Goal: Task Accomplishment & Management: Manage account settings

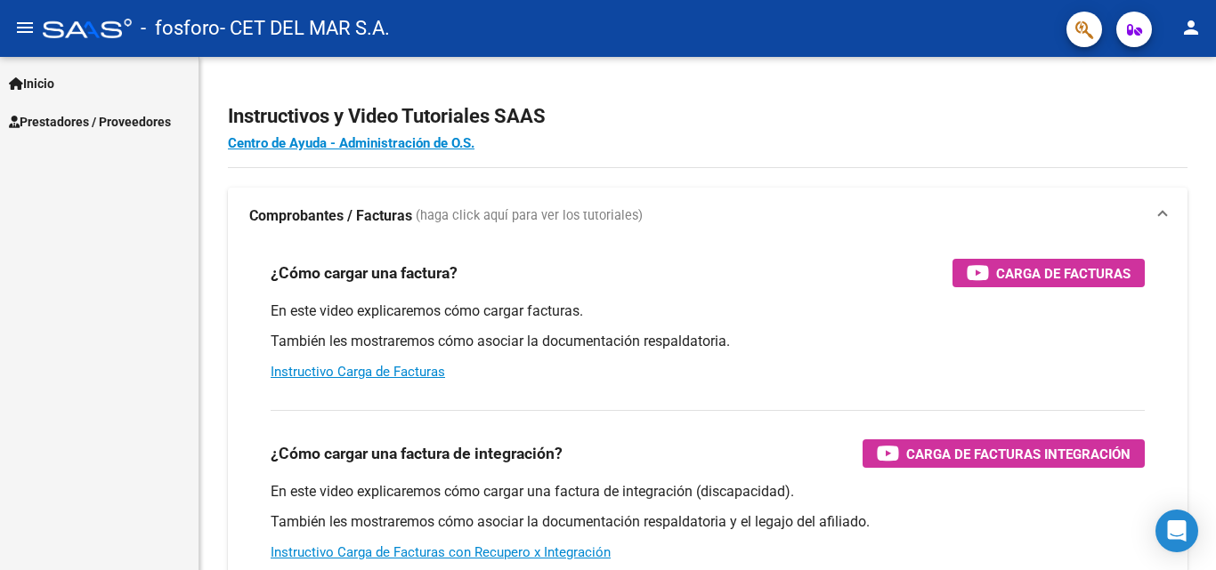
click at [35, 81] on span "Inicio" at bounding box center [31, 84] width 45 height 20
click at [117, 194] on span "Prestadores / Proveedores" at bounding box center [90, 199] width 162 height 20
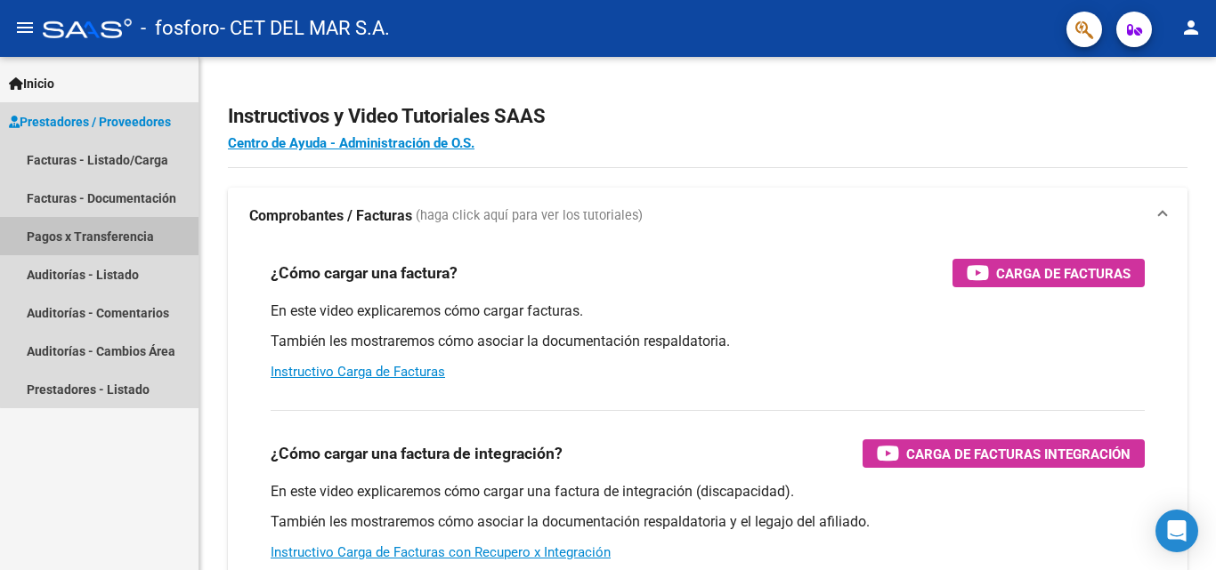
click at [127, 225] on link "Pagos x Transferencia" at bounding box center [99, 236] width 198 height 38
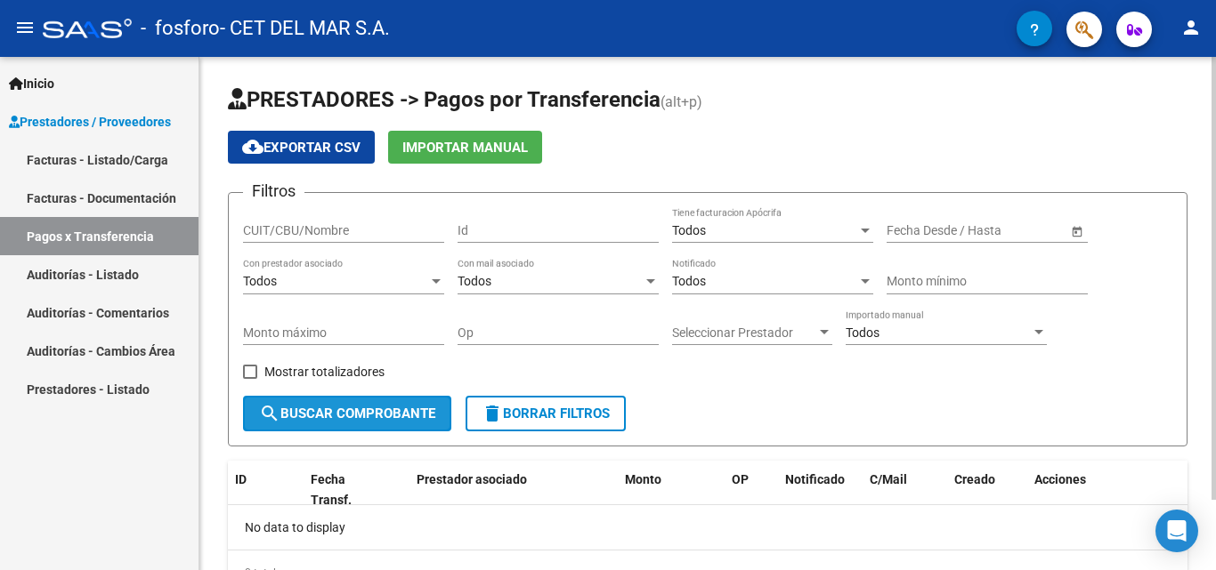
click at [380, 400] on button "search Buscar Comprobante" at bounding box center [347, 414] width 208 height 36
click at [376, 409] on span "search Buscar Comprobante" at bounding box center [347, 414] width 176 height 16
click at [350, 262] on div "Todos Con prestador asociado" at bounding box center [343, 277] width 201 height 36
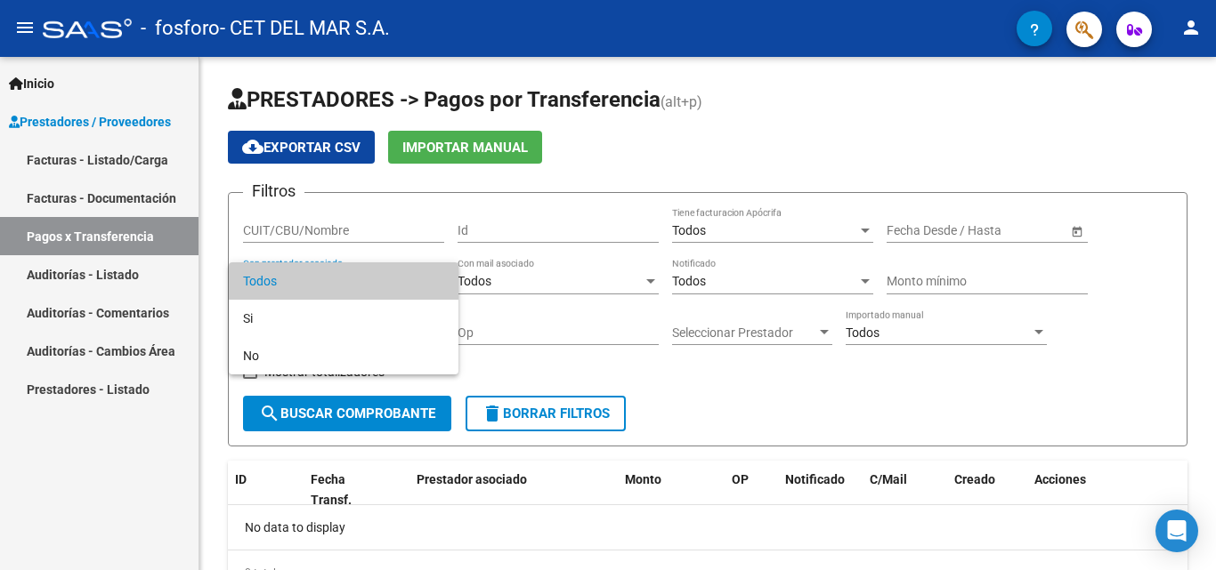
click at [91, 174] on div at bounding box center [608, 285] width 1216 height 570
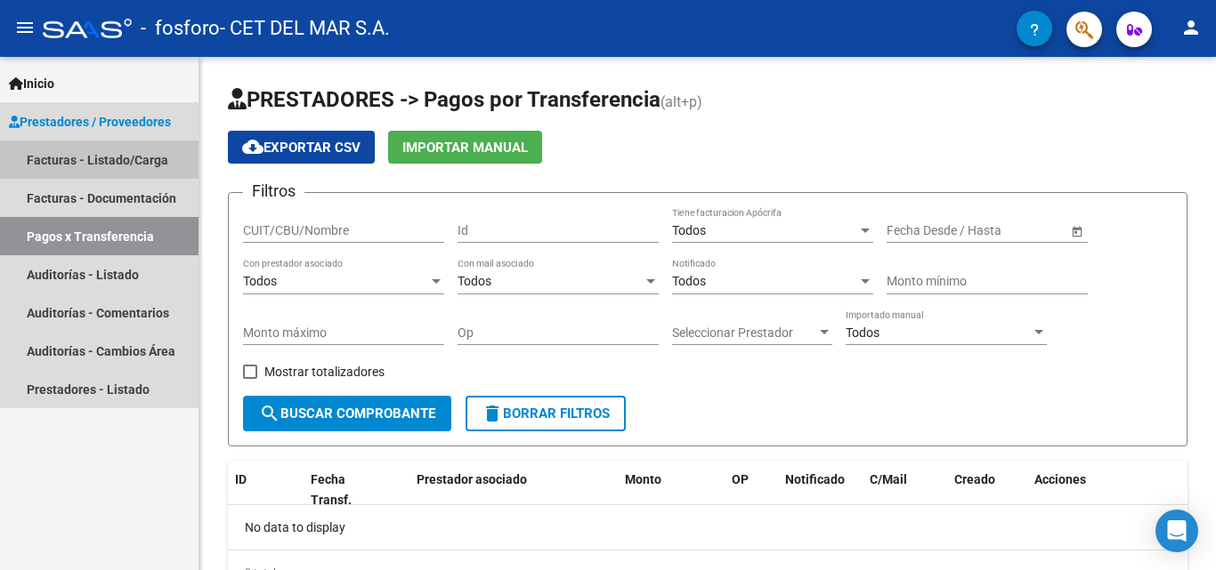
click at [92, 164] on link "Facturas - Listado/Carga" at bounding box center [99, 160] width 198 height 38
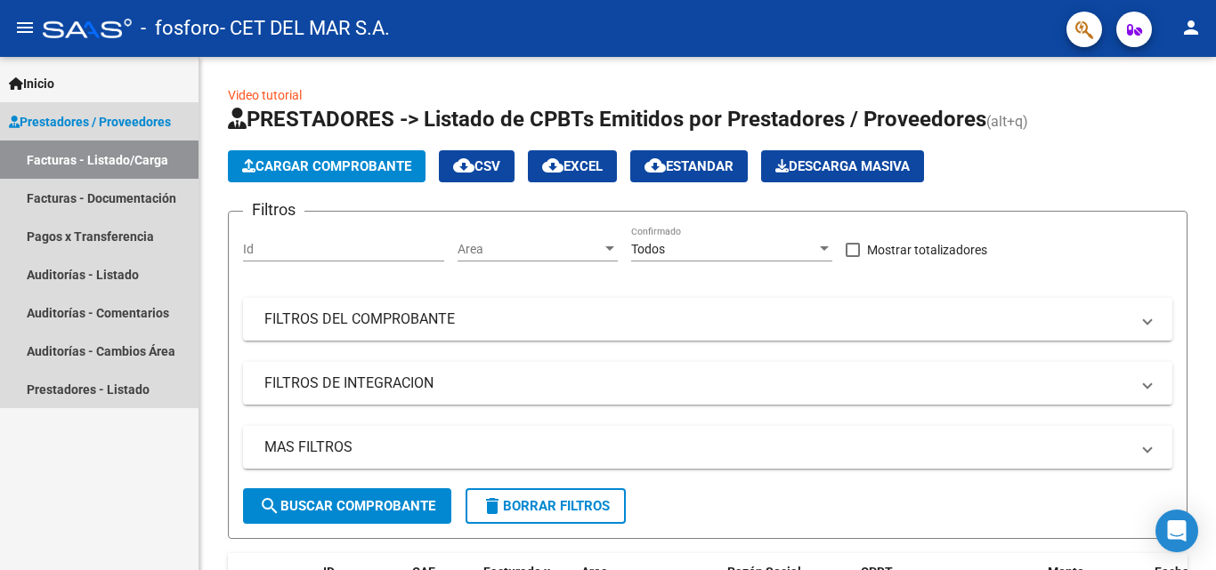
click at [91, 129] on span "Prestadores / Proveedores" at bounding box center [90, 122] width 162 height 20
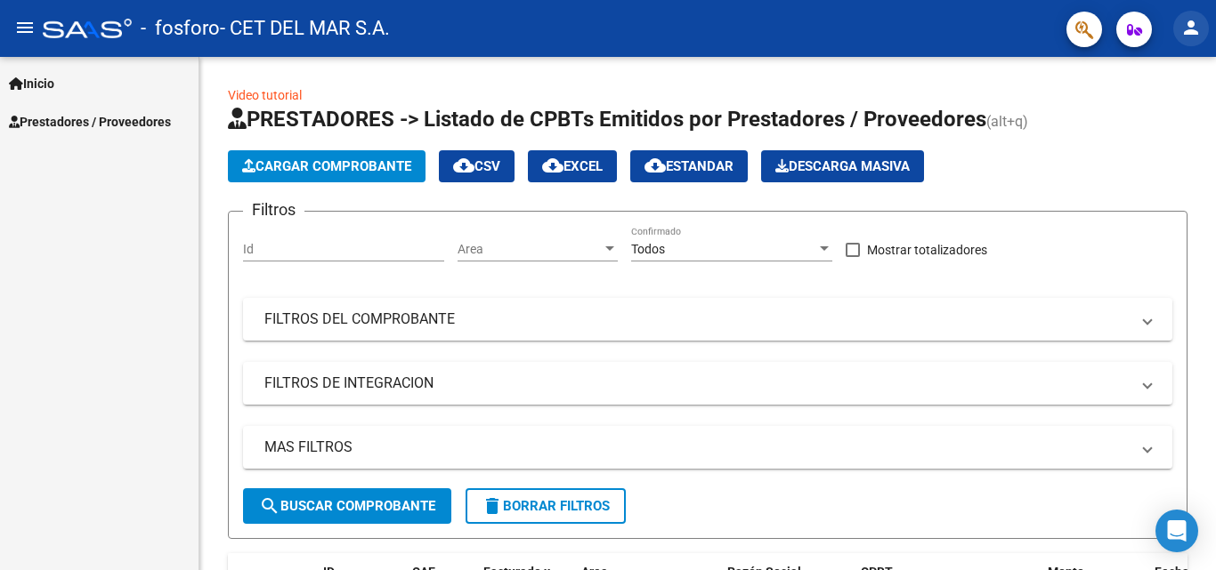
click at [1186, 31] on mat-icon "person" at bounding box center [1190, 27] width 21 height 21
click at [1160, 75] on button "person Mi Perfil" at bounding box center [1154, 74] width 109 height 43
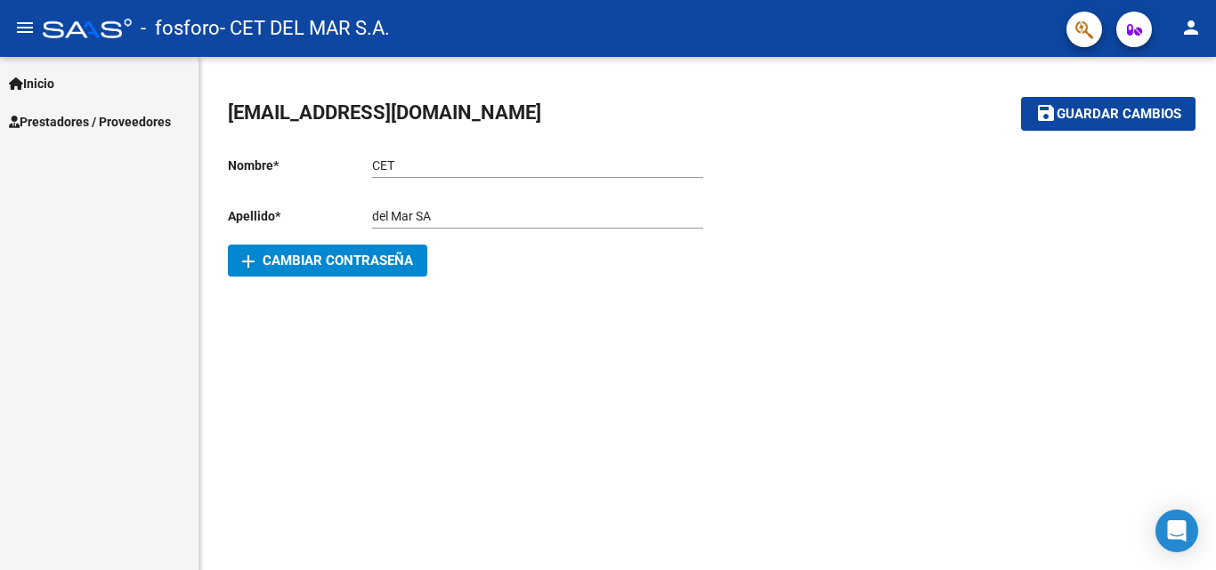
click at [50, 128] on span "Prestadores / Proveedores" at bounding box center [90, 122] width 162 height 20
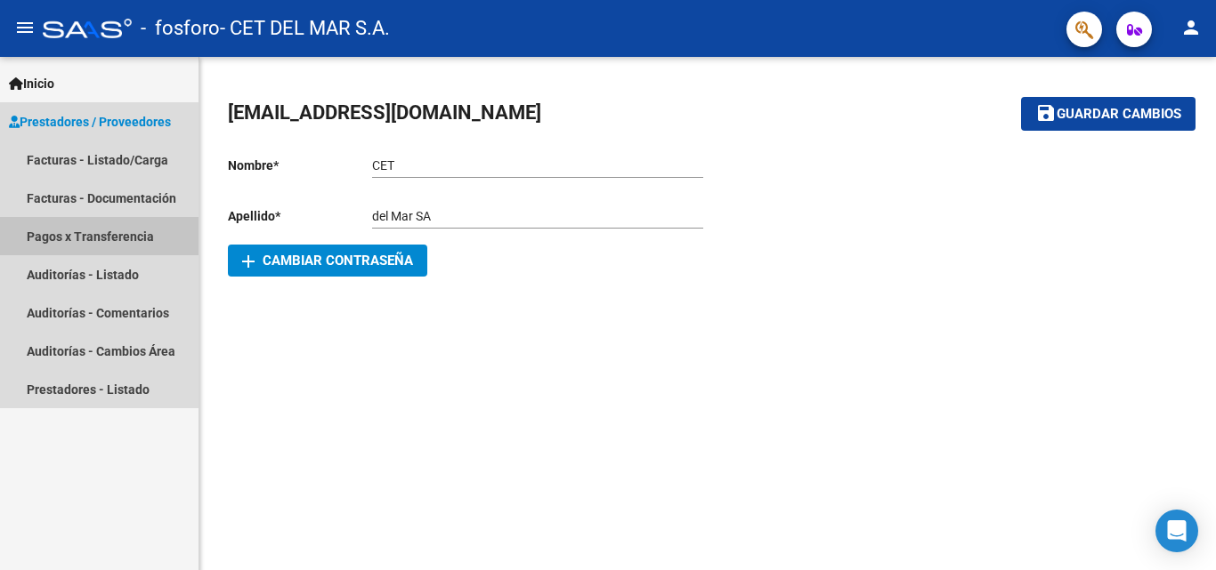
click at [34, 217] on link "Pagos x Transferencia" at bounding box center [99, 236] width 198 height 38
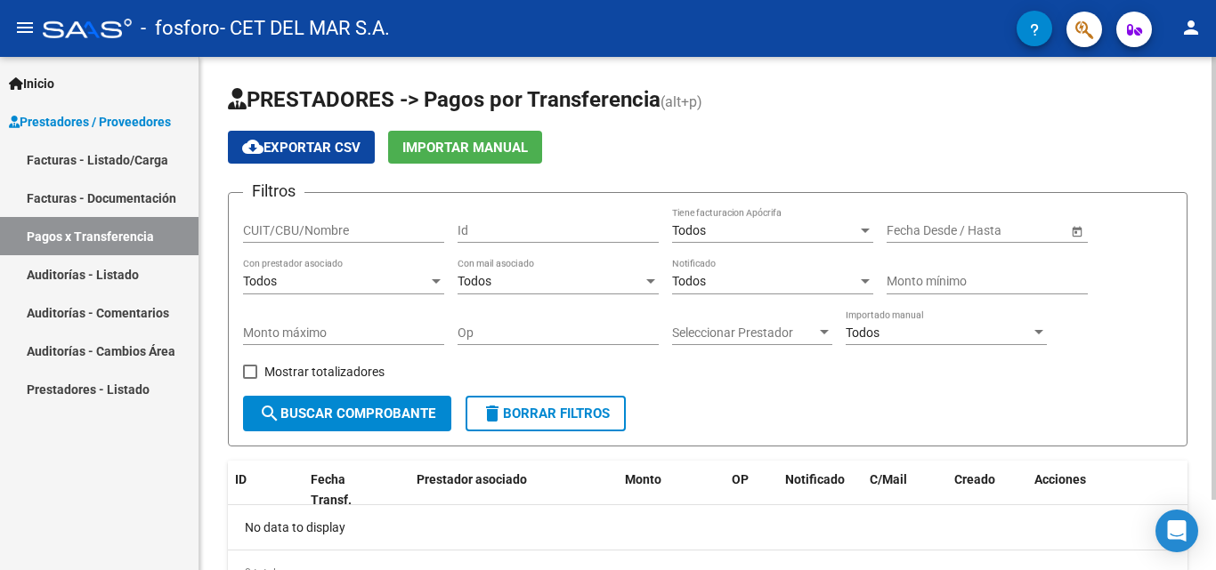
scroll to position [82, 0]
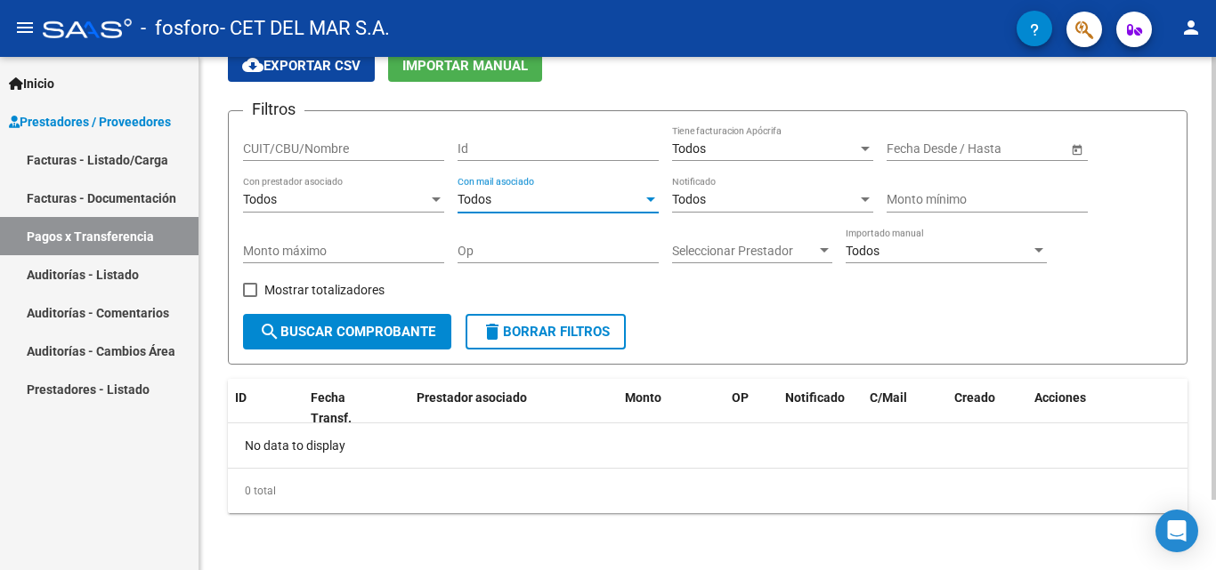
click at [478, 196] on span "Todos" at bounding box center [474, 199] width 34 height 14
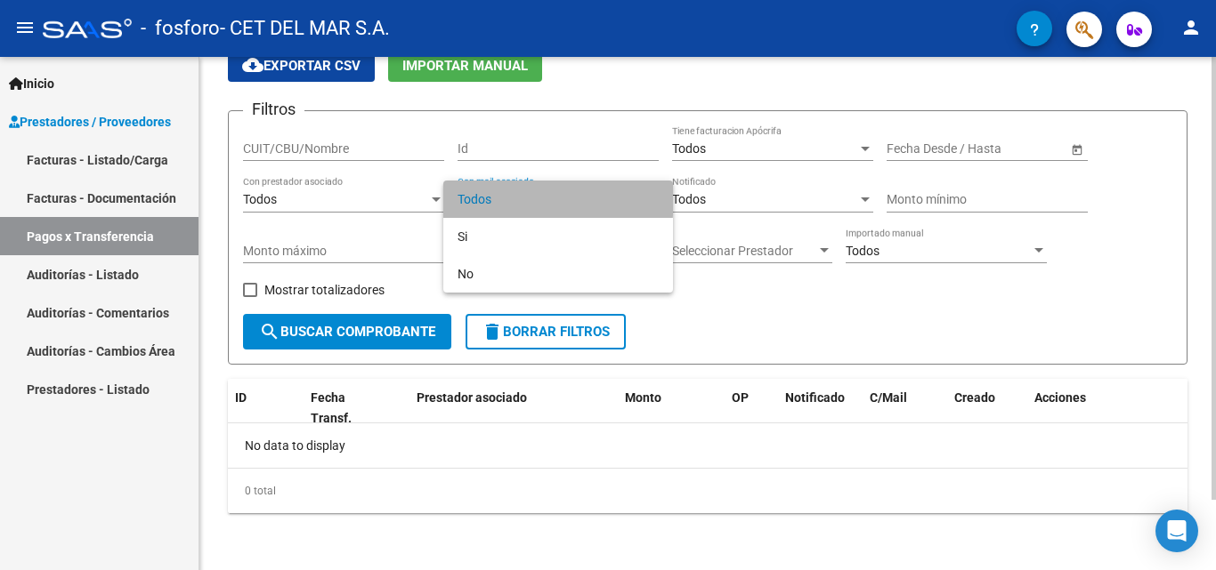
click at [478, 196] on span "Todos" at bounding box center [557, 199] width 201 height 37
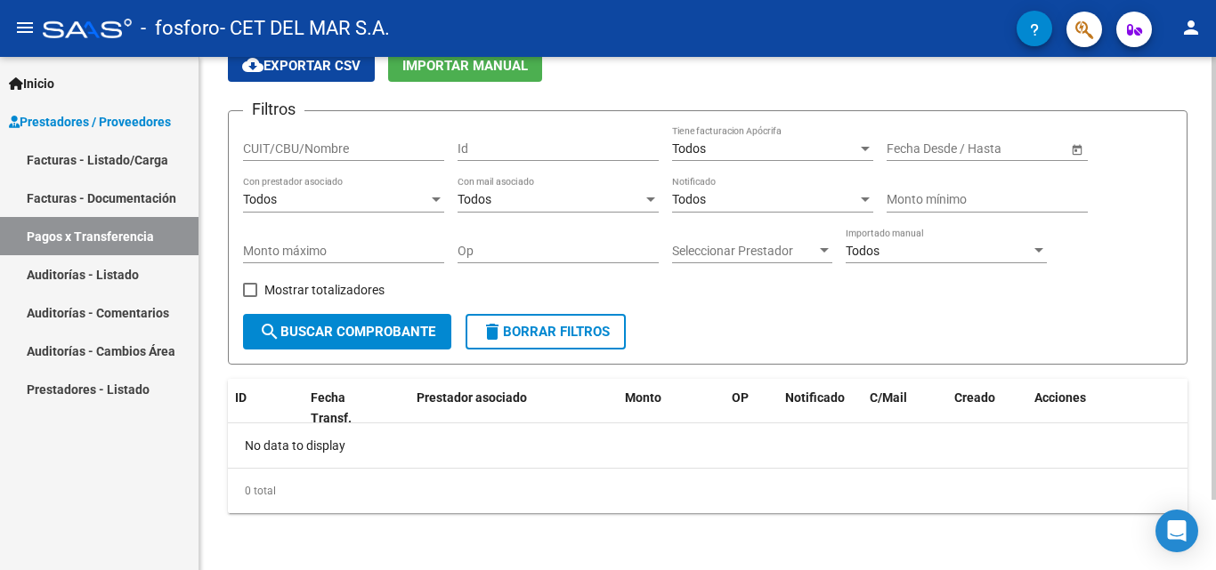
click at [699, 158] on div "Todos Tiene facturacion Apócrifa" at bounding box center [772, 143] width 201 height 36
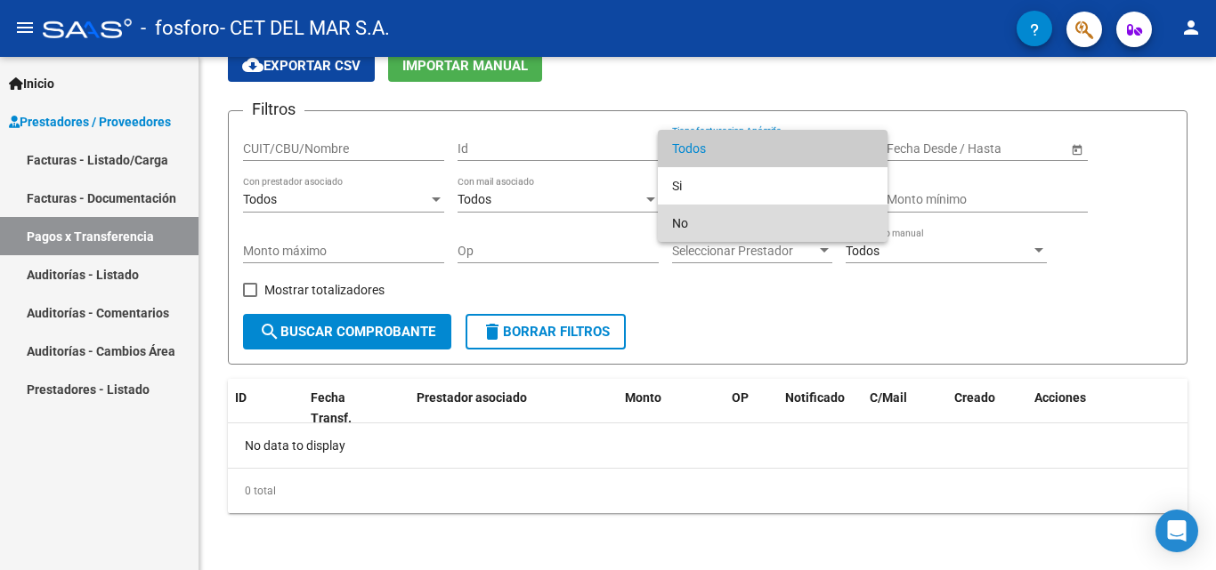
click at [688, 212] on span "No" at bounding box center [772, 223] width 201 height 37
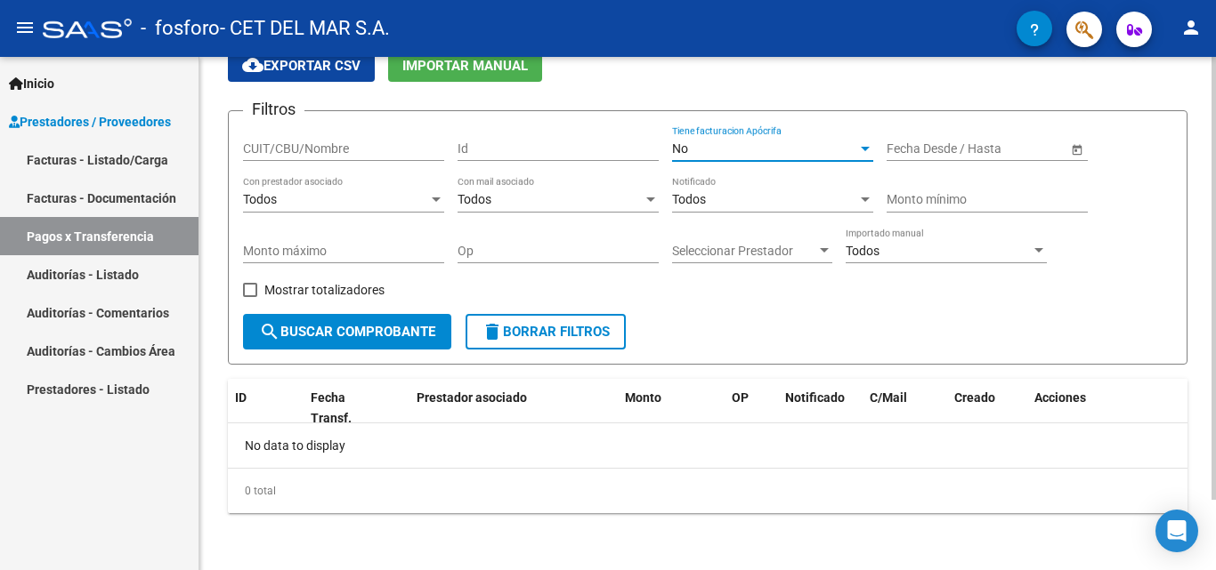
click at [942, 159] on div "Fecha inicio – Fecha fin Fecha Desde / Hasta" at bounding box center [976, 143] width 181 height 36
click at [942, 146] on input "text" at bounding box center [918, 148] width 65 height 15
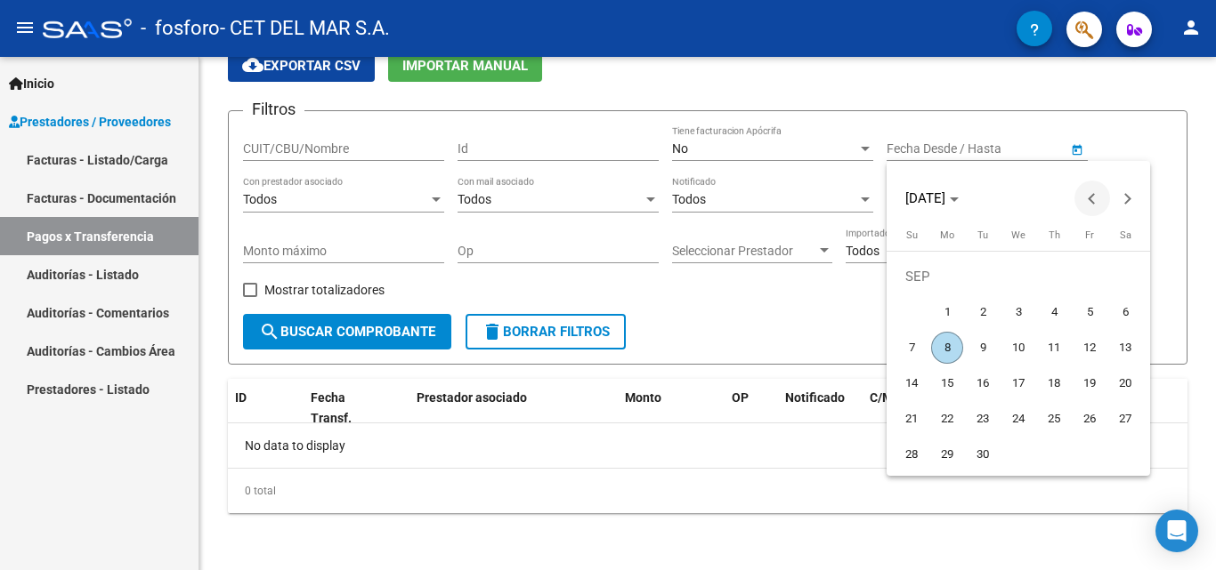
click at [1088, 199] on button "Previous month" at bounding box center [1092, 199] width 36 height 36
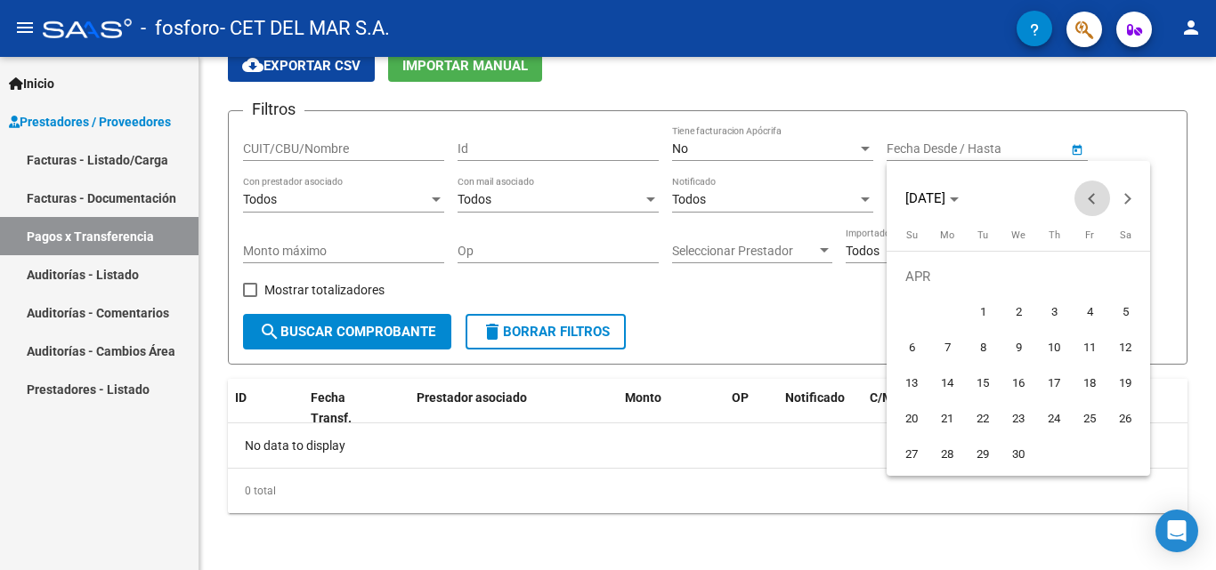
click at [1088, 199] on button "Previous month" at bounding box center [1092, 199] width 36 height 36
click at [1128, 277] on span "1" at bounding box center [1125, 277] width 32 height 32
type input "[DATE]"
click at [1130, 201] on span "Next month" at bounding box center [1128, 199] width 36 height 36
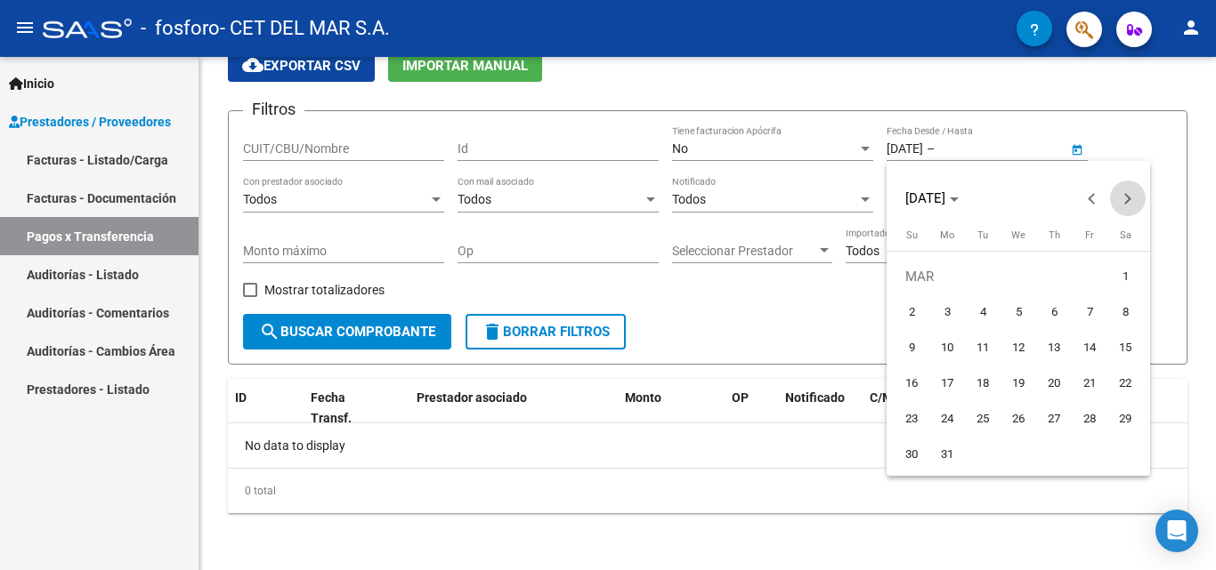
click at [1130, 201] on span "Next month" at bounding box center [1128, 199] width 36 height 36
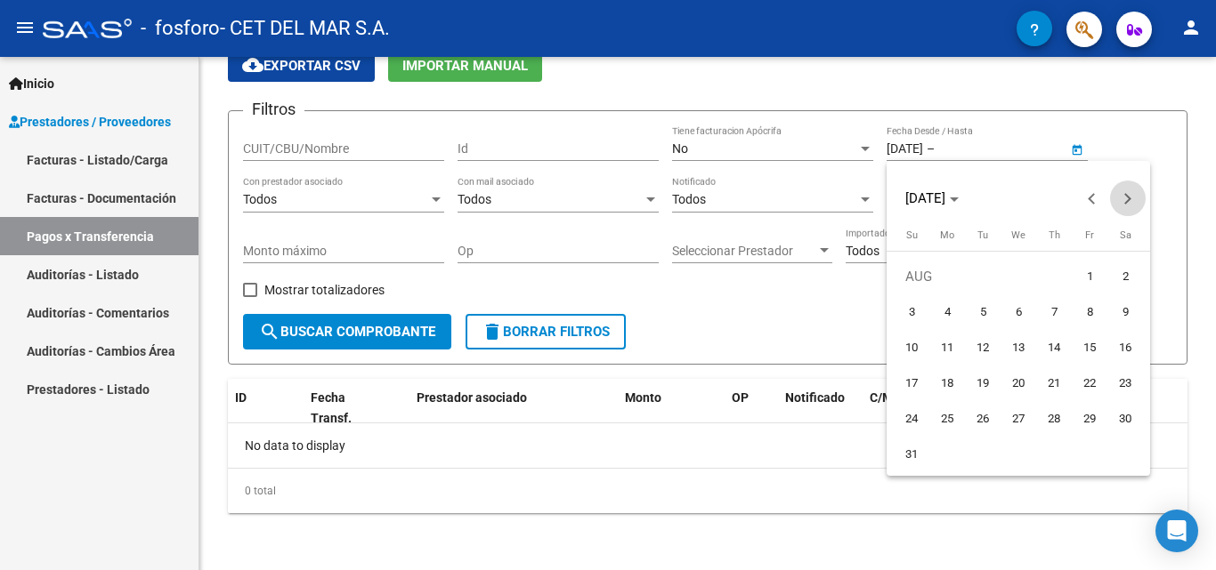
click at [1130, 201] on span "Next month" at bounding box center [1128, 199] width 36 height 36
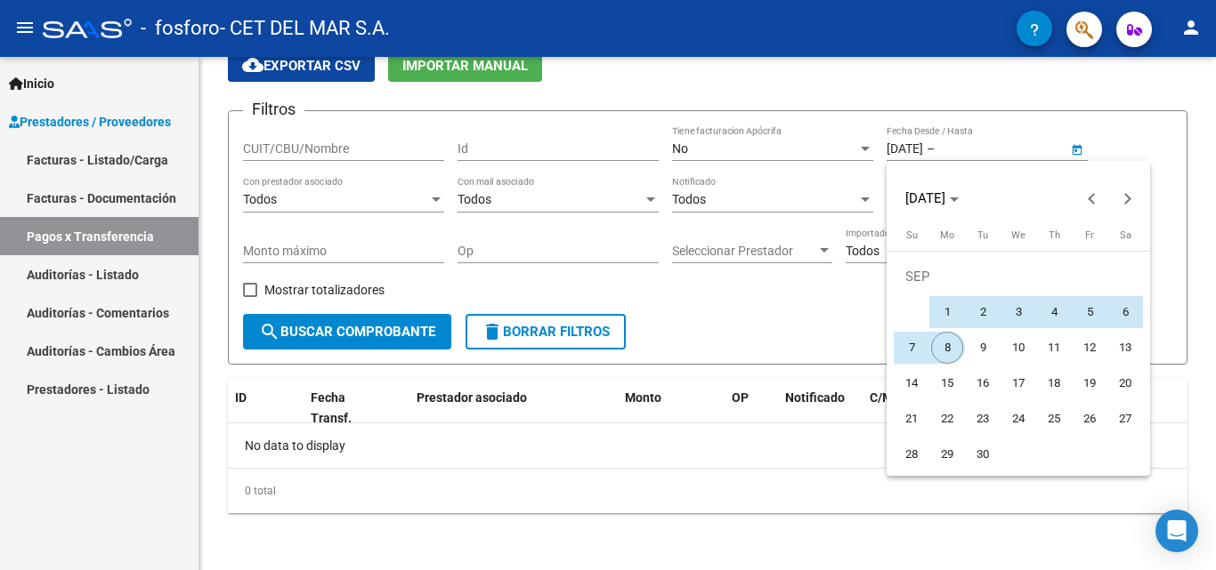
click at [951, 346] on span "8" at bounding box center [947, 348] width 32 height 32
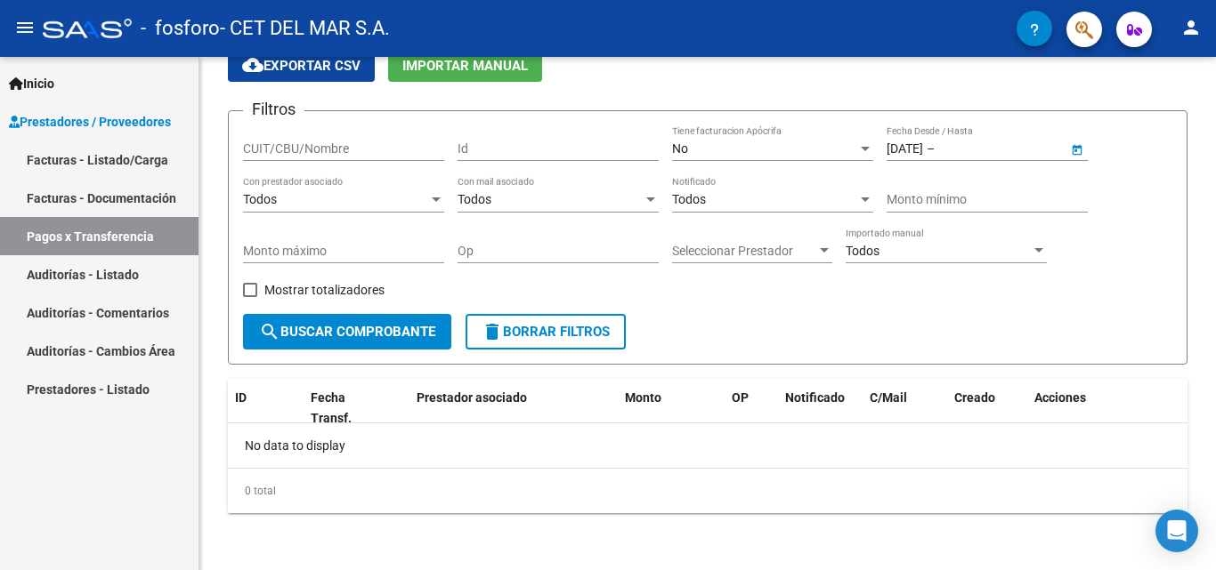
type input "[DATE]"
click at [360, 336] on span "search Buscar Comprobante" at bounding box center [347, 332] width 176 height 16
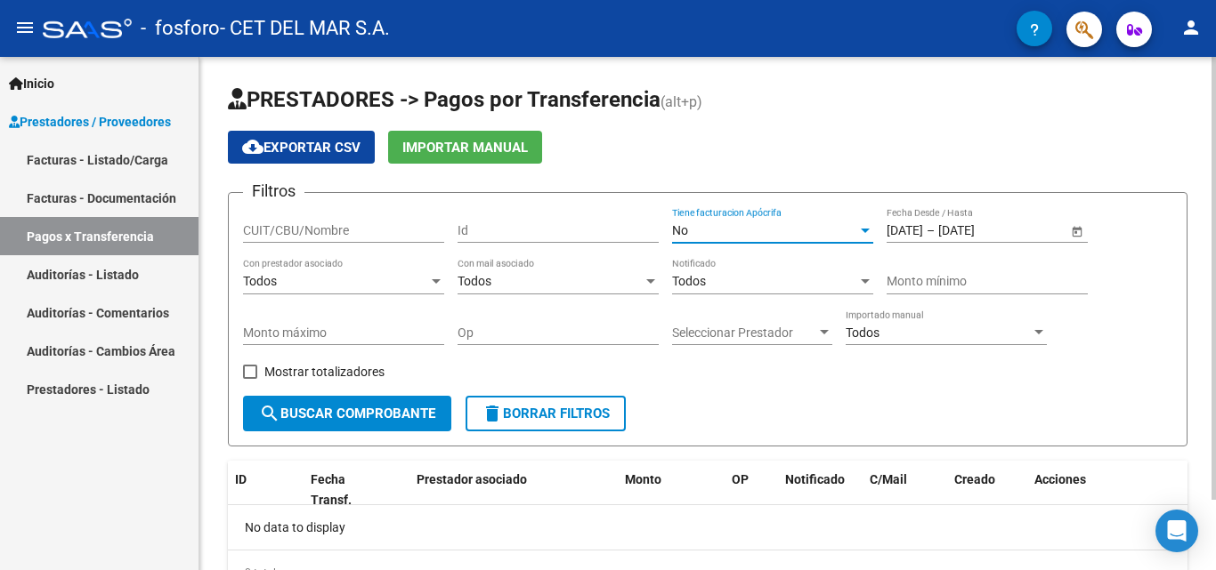
click at [790, 234] on div "No" at bounding box center [764, 230] width 185 height 15
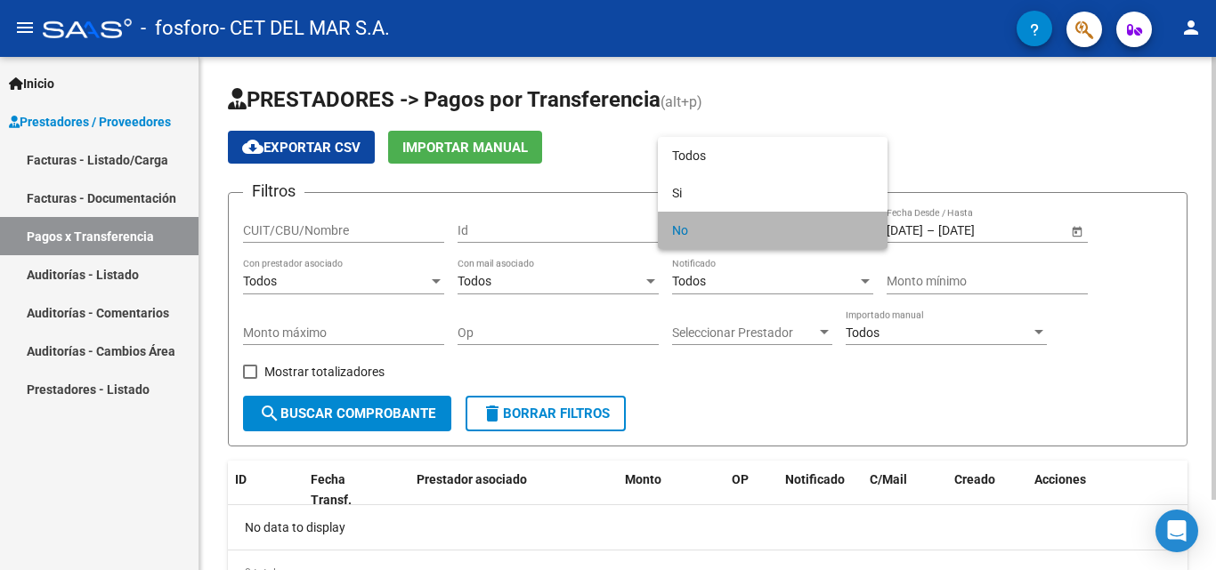
click at [790, 234] on span "No" at bounding box center [772, 230] width 201 height 37
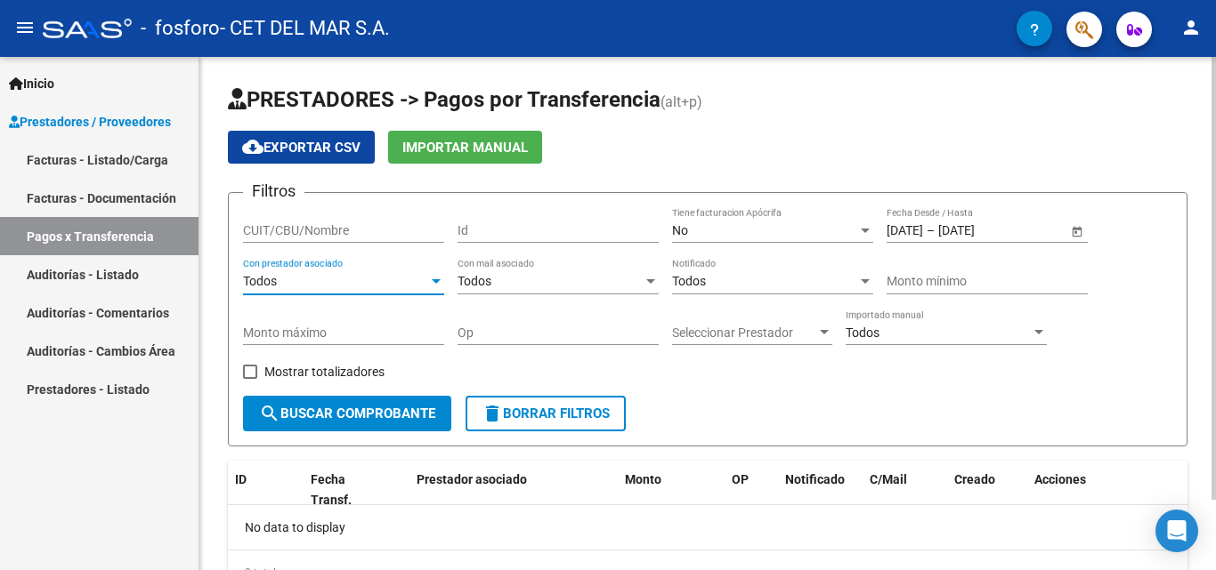
click at [391, 275] on div "Todos" at bounding box center [335, 281] width 185 height 15
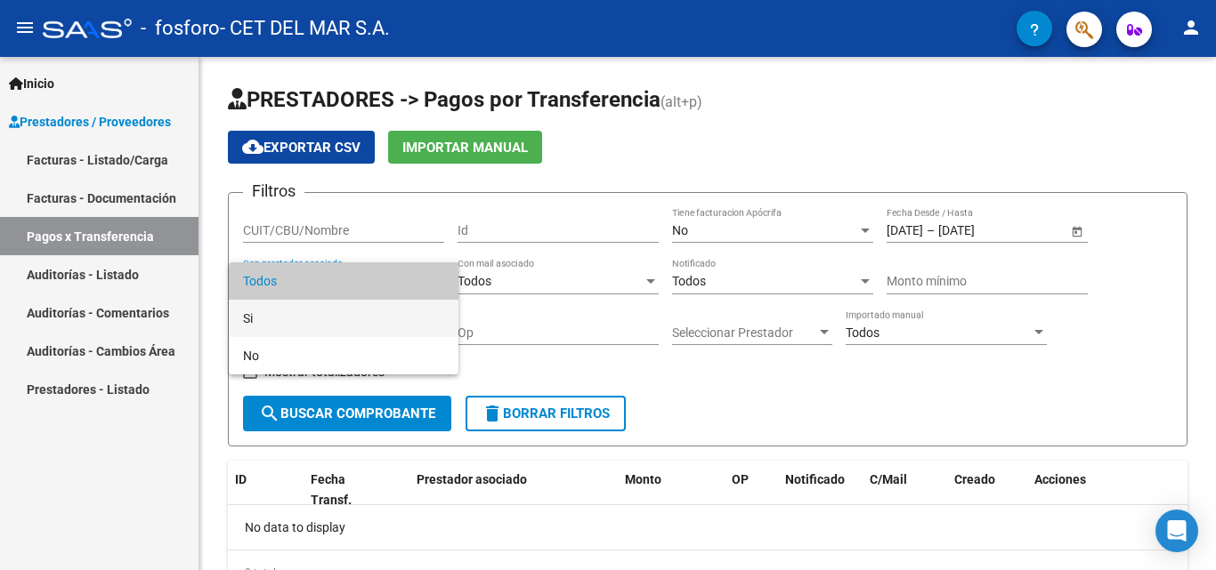
click at [373, 324] on span "Si" at bounding box center [343, 318] width 201 height 37
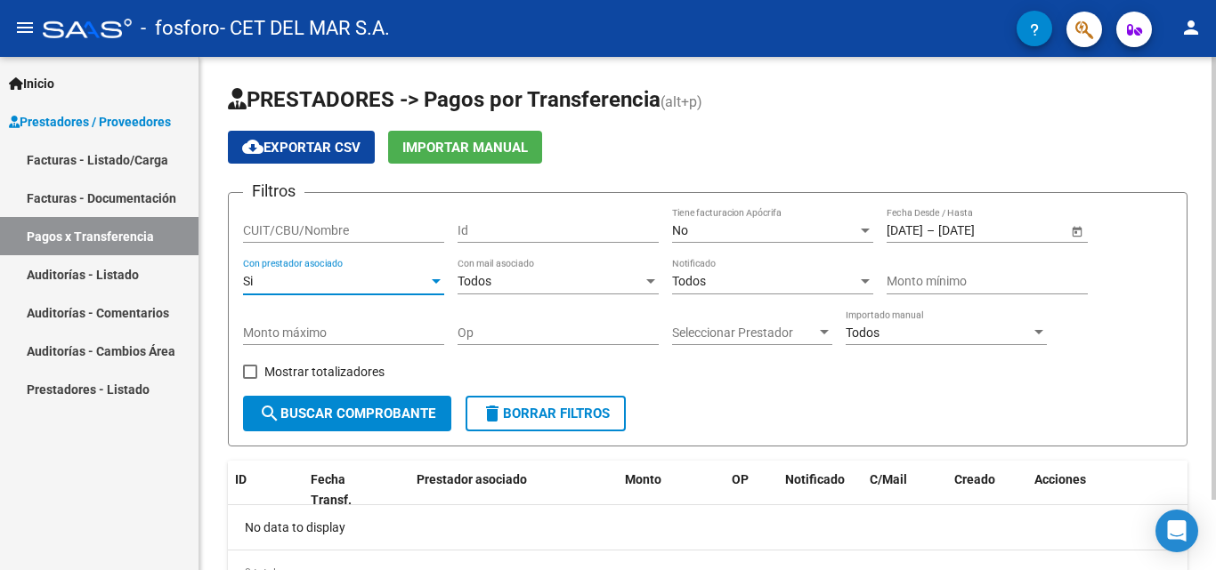
click at [573, 268] on div "Todos Con mail asociado" at bounding box center [557, 277] width 201 height 36
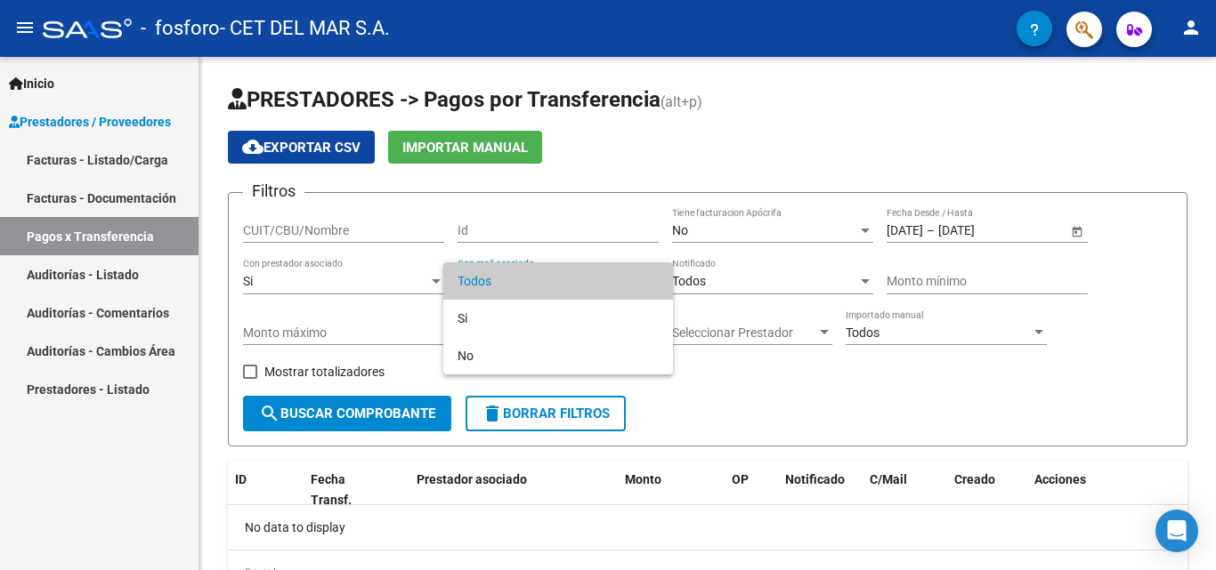
click at [344, 421] on div at bounding box center [608, 285] width 1216 height 570
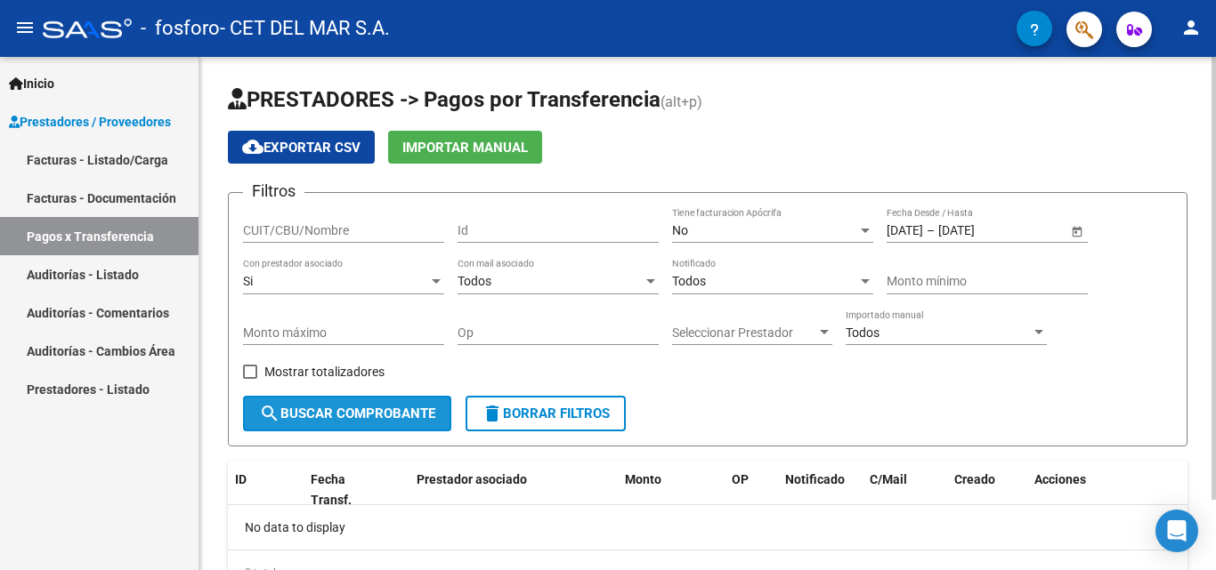
click at [351, 409] on span "search Buscar Comprobante" at bounding box center [347, 414] width 176 height 16
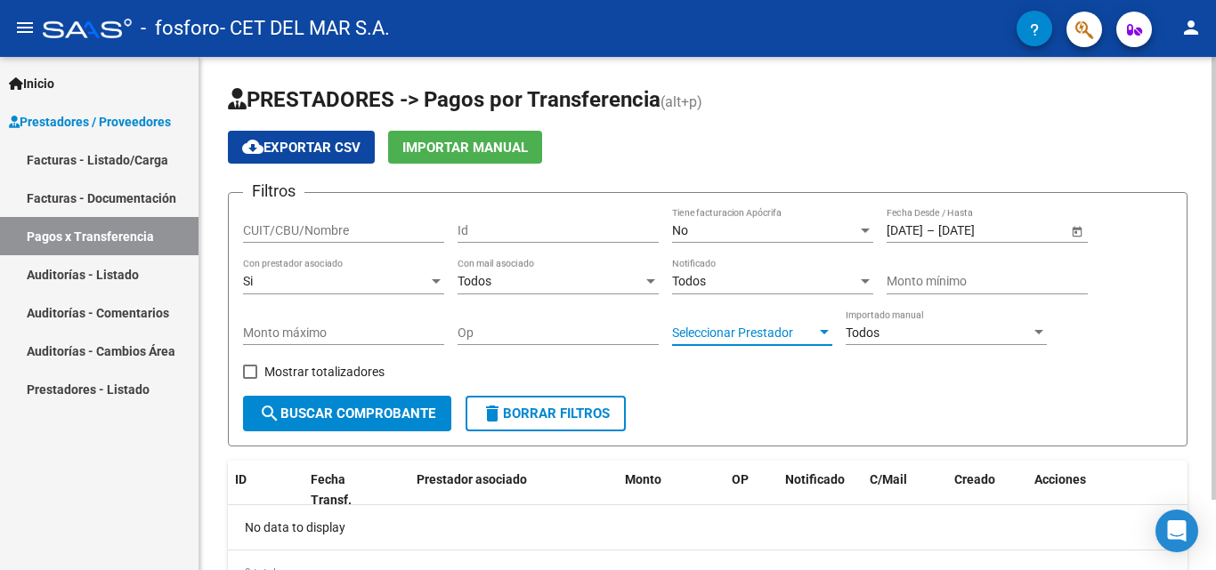
click at [780, 338] on span "Seleccionar Prestador" at bounding box center [744, 333] width 144 height 15
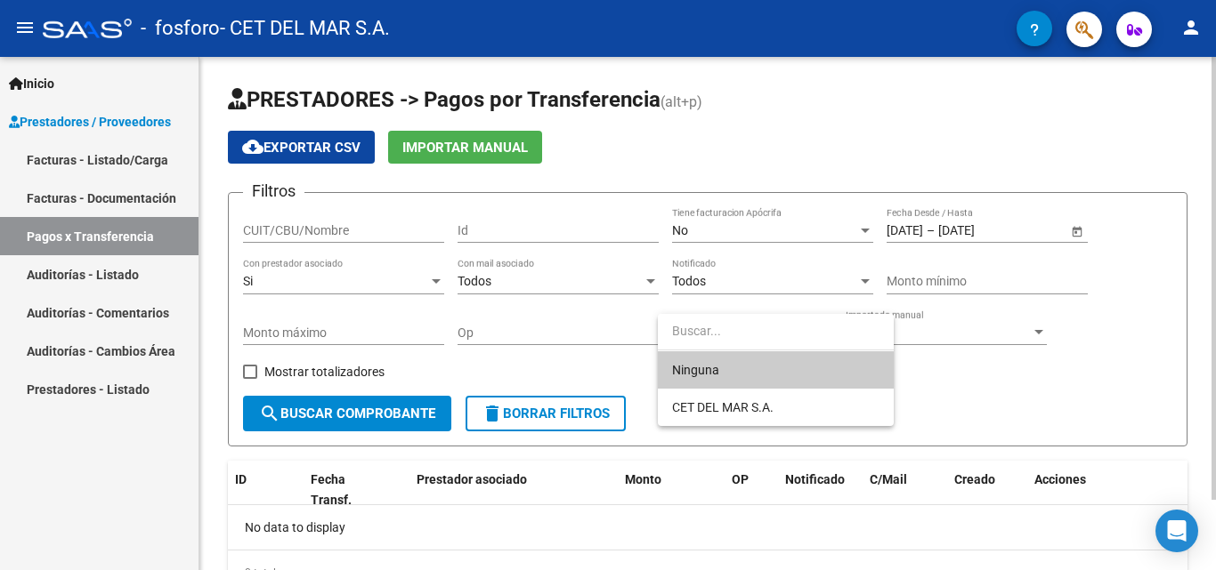
click at [780, 338] on input "dropdown search" at bounding box center [776, 330] width 236 height 37
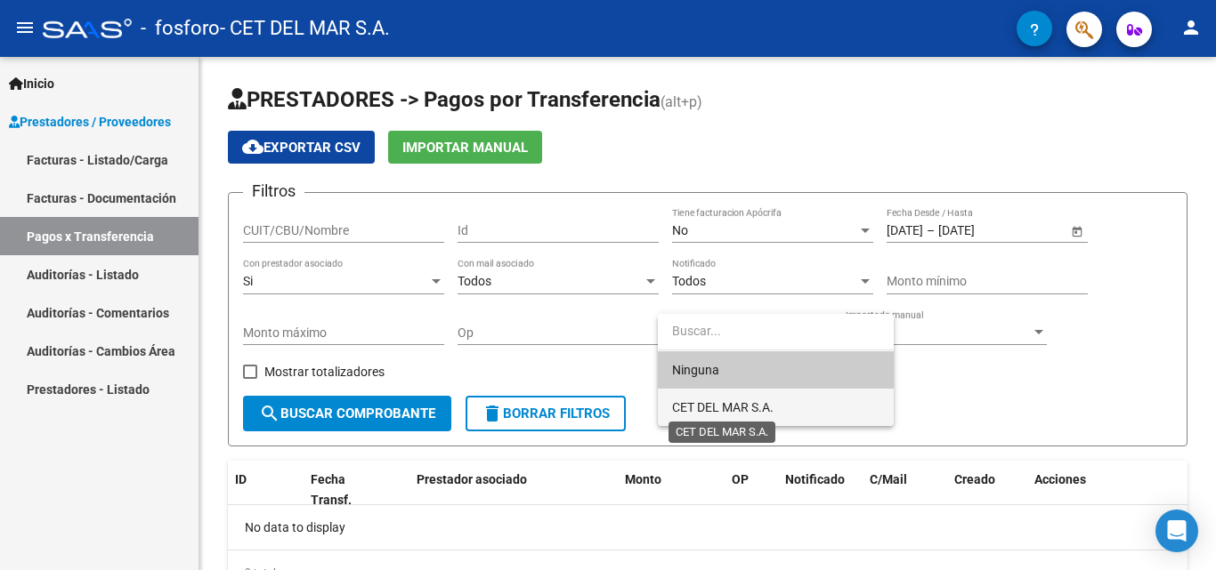
click at [746, 408] on span "CET DEL MAR S.A." at bounding box center [722, 407] width 101 height 14
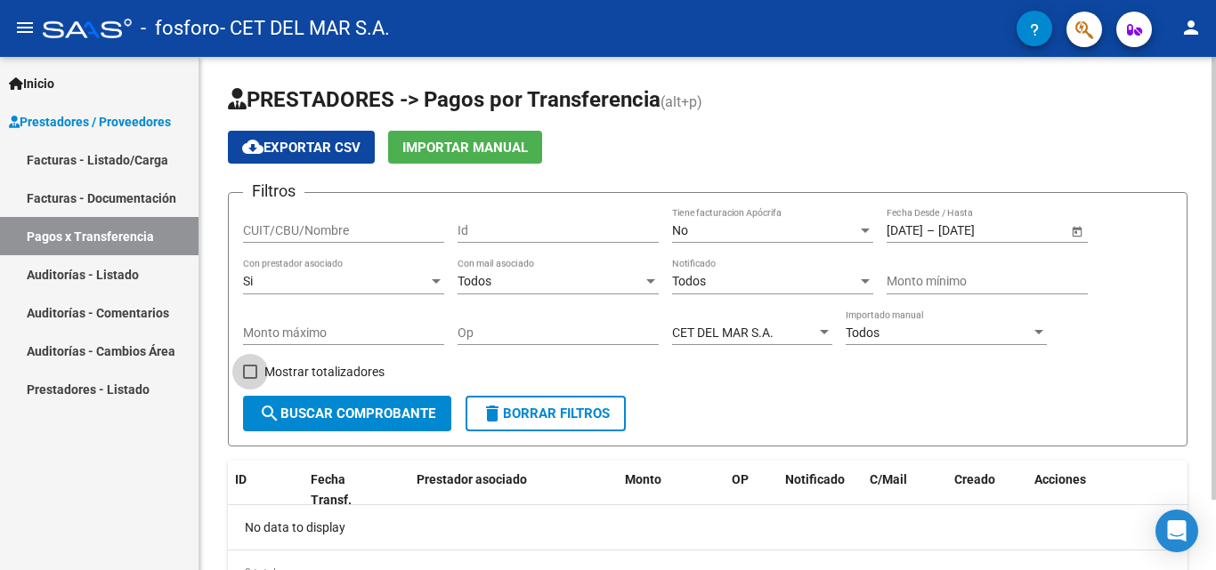
drag, startPoint x: 297, startPoint y: 376, endPoint x: 296, endPoint y: 387, distance: 10.7
click at [296, 384] on div "Mostrar totalizadores" at bounding box center [320, 378] width 155 height 36
click at [311, 421] on span "search Buscar Comprobante" at bounding box center [347, 414] width 176 height 16
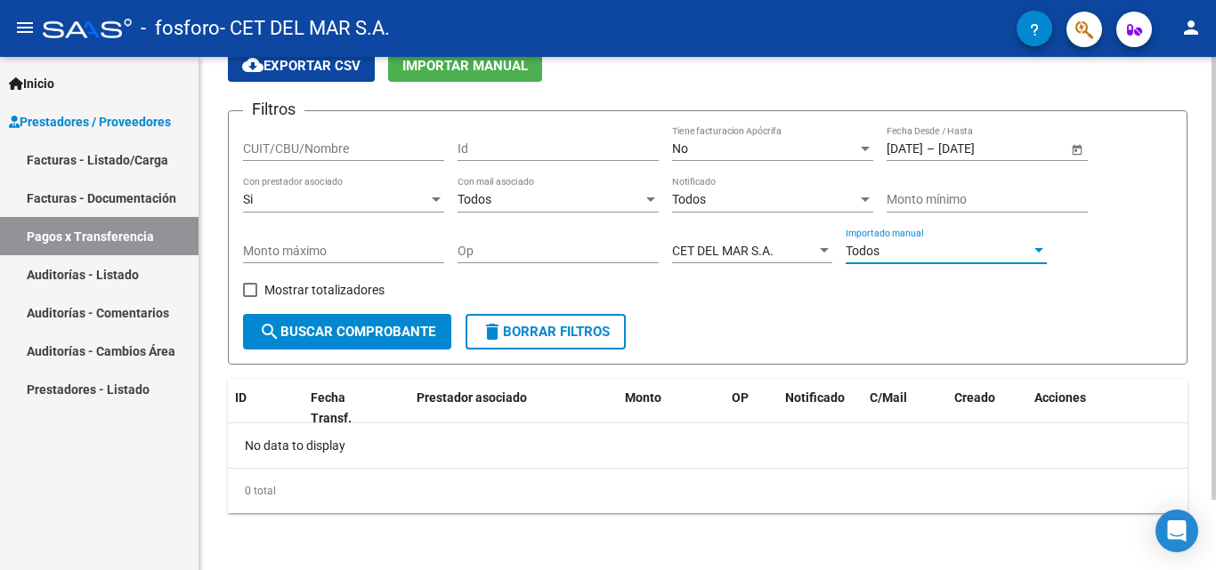
click at [974, 249] on div "Todos" at bounding box center [937, 251] width 185 height 15
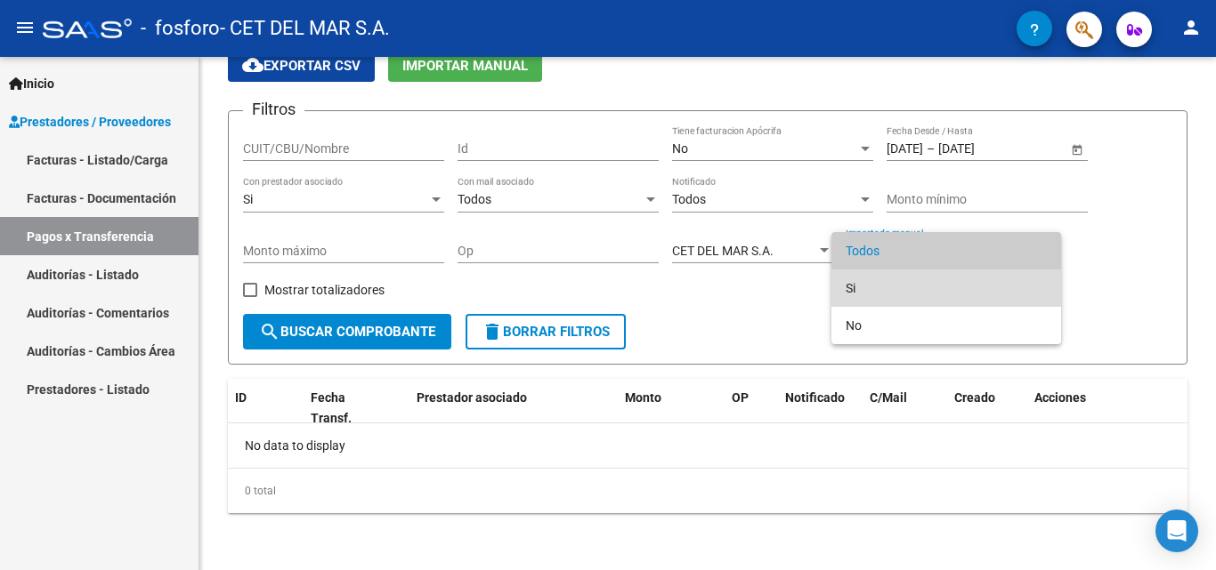
click at [945, 298] on span "Si" at bounding box center [945, 288] width 201 height 37
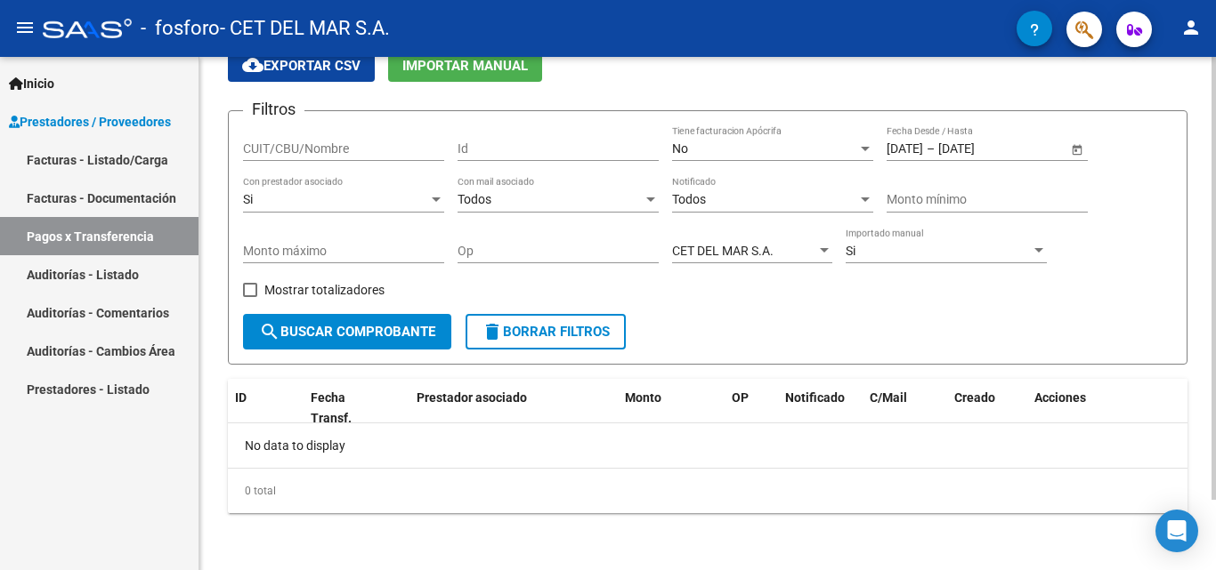
click at [288, 311] on div "Mostrar totalizadores" at bounding box center [320, 297] width 155 height 36
click at [280, 331] on span "search Buscar Comprobante" at bounding box center [347, 332] width 176 height 16
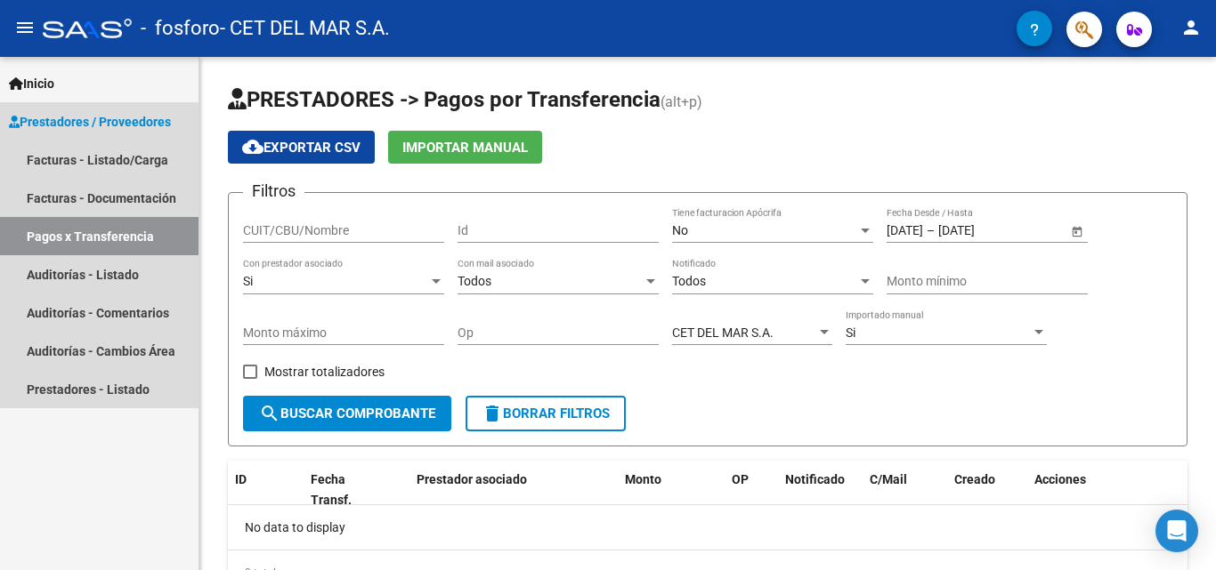
click at [133, 124] on span "Prestadores / Proveedores" at bounding box center [90, 122] width 162 height 20
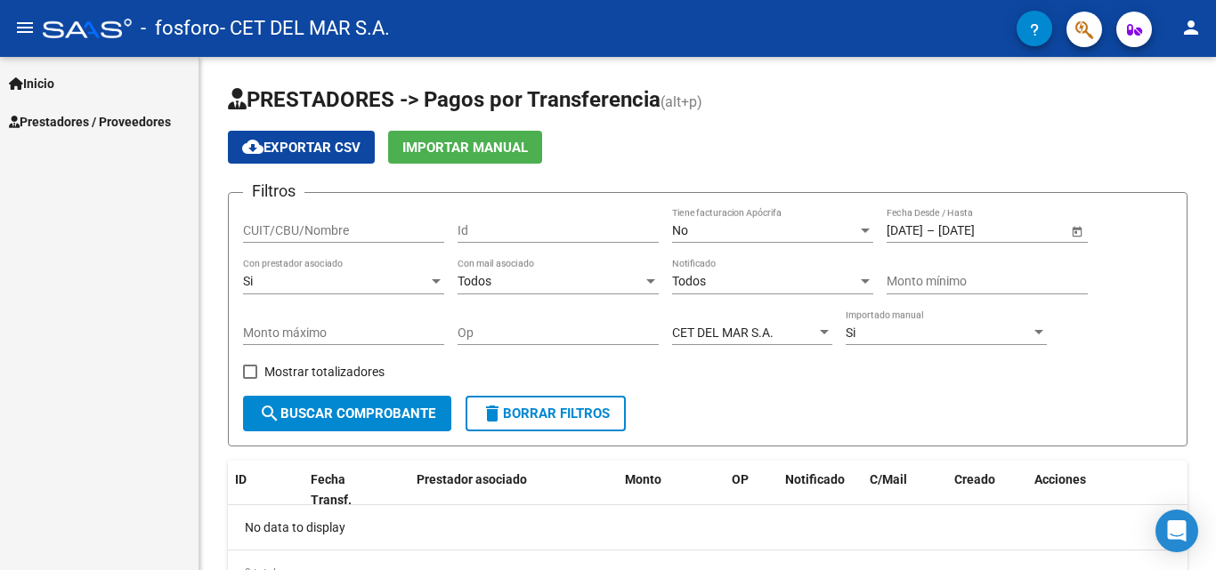
click at [133, 124] on span "Prestadores / Proveedores" at bounding box center [90, 122] width 162 height 20
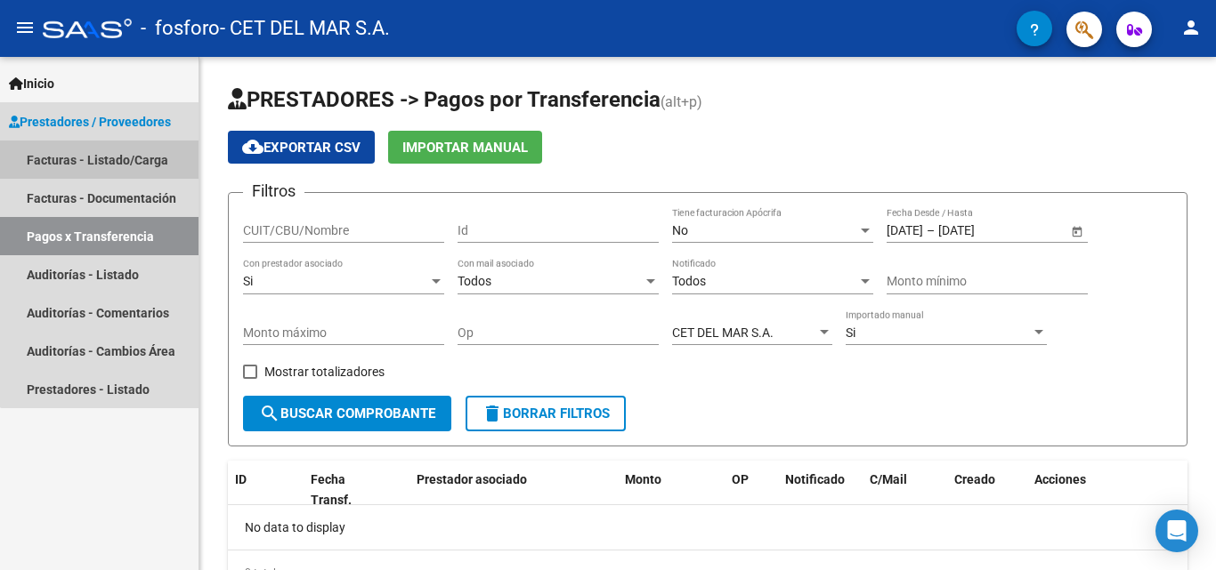
click at [162, 157] on link "Facturas - Listado/Carga" at bounding box center [99, 160] width 198 height 38
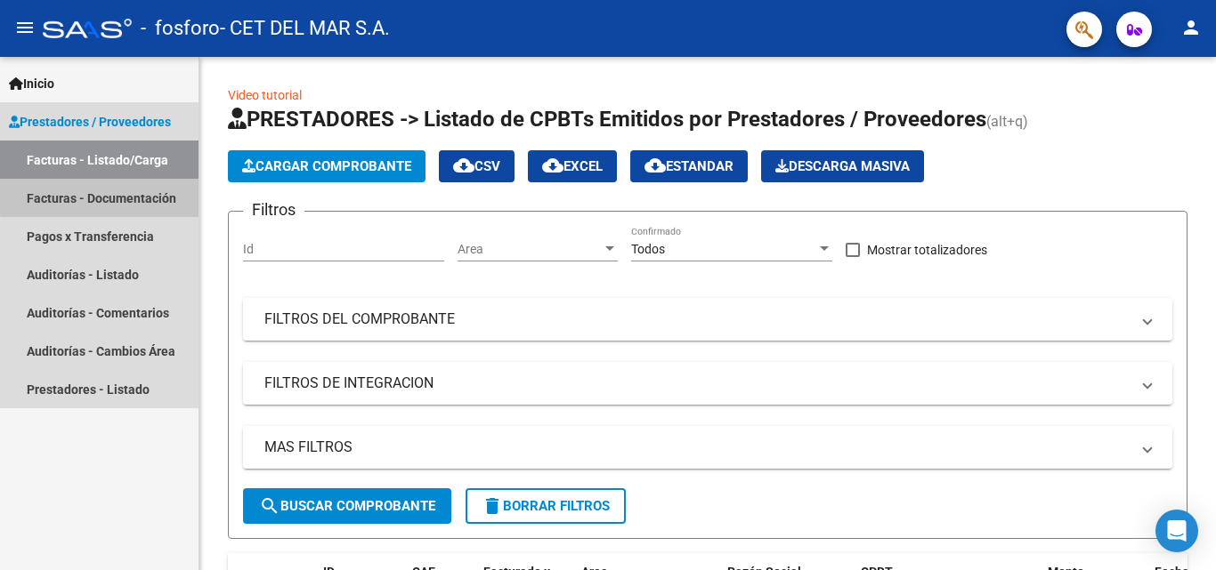
click at [139, 193] on link "Facturas - Documentación" at bounding box center [99, 198] width 198 height 38
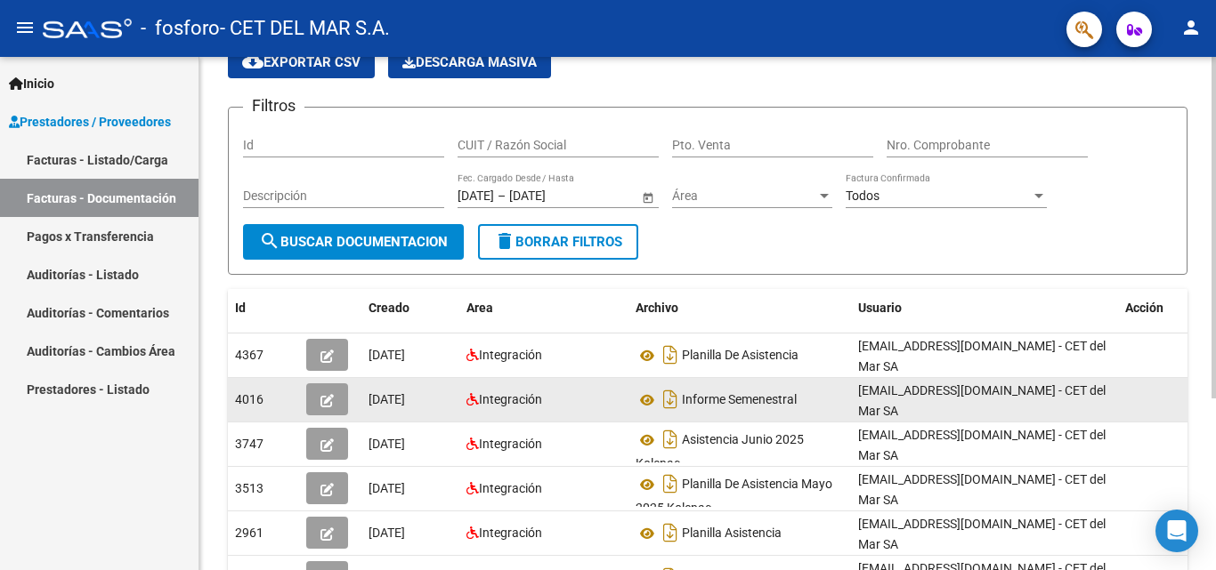
scroll to position [259, 0]
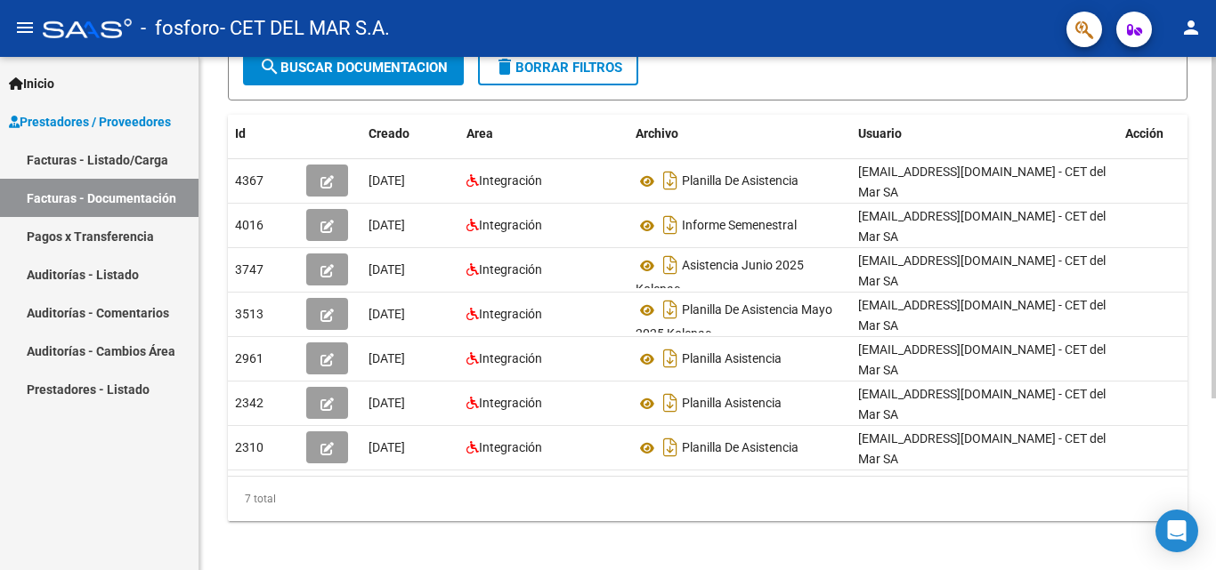
click at [311, 477] on div "7 total" at bounding box center [707, 499] width 959 height 44
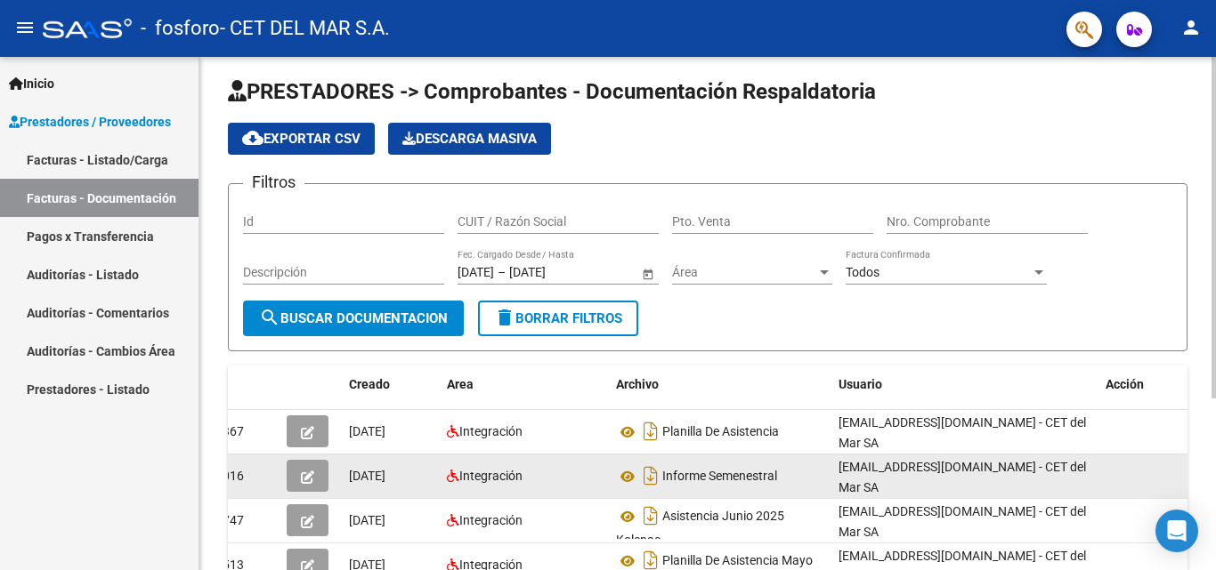
scroll to position [0, 0]
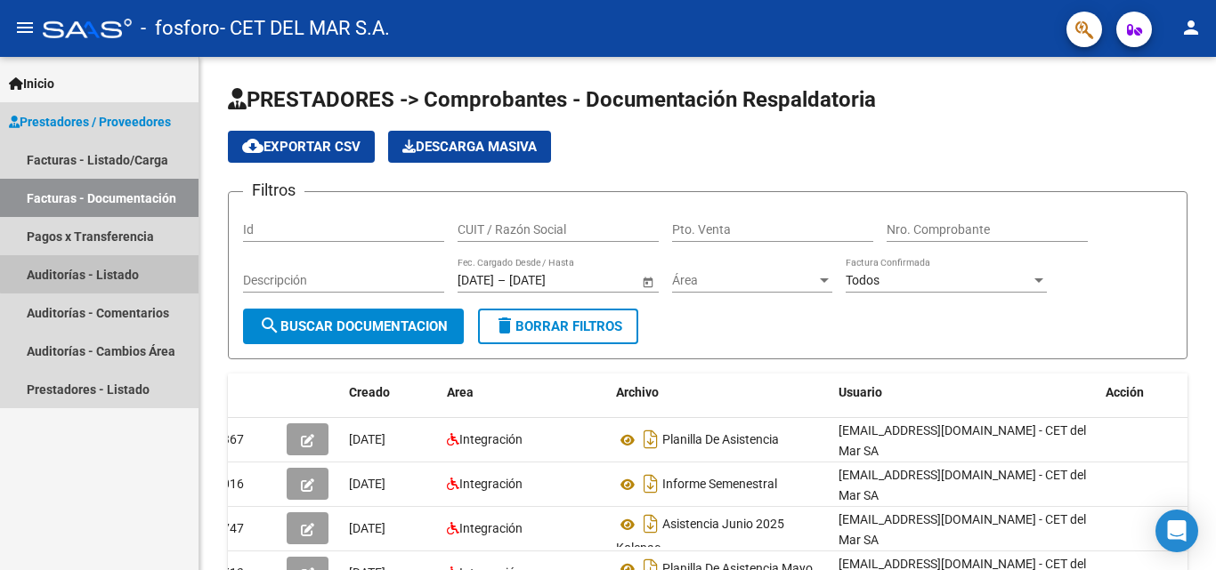
click at [101, 270] on link "Auditorías - Listado" at bounding box center [99, 274] width 198 height 38
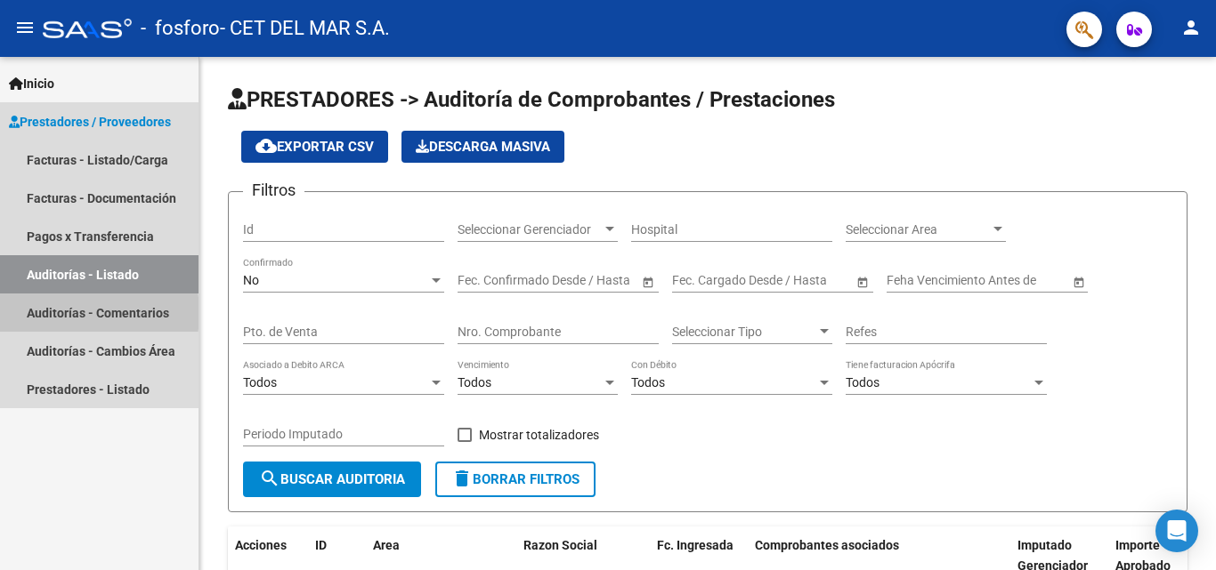
click at [53, 313] on link "Auditorías - Comentarios" at bounding box center [99, 313] width 198 height 38
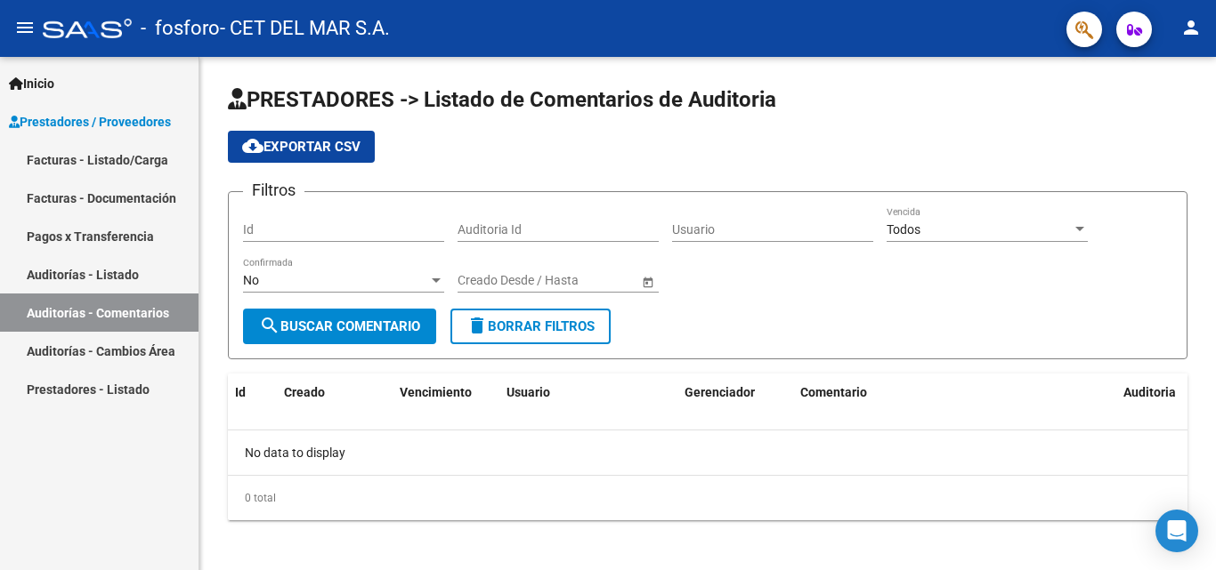
click at [66, 350] on link "Auditorías - Cambios Área" at bounding box center [99, 351] width 198 height 38
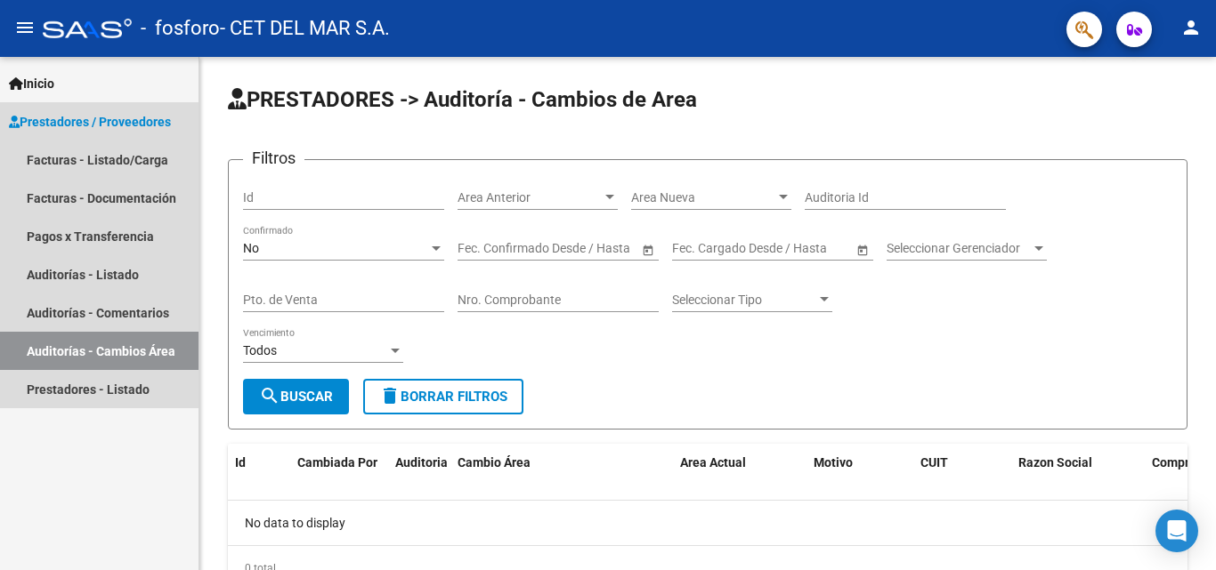
click at [65, 368] on link "Auditorías - Cambios Área" at bounding box center [99, 351] width 198 height 38
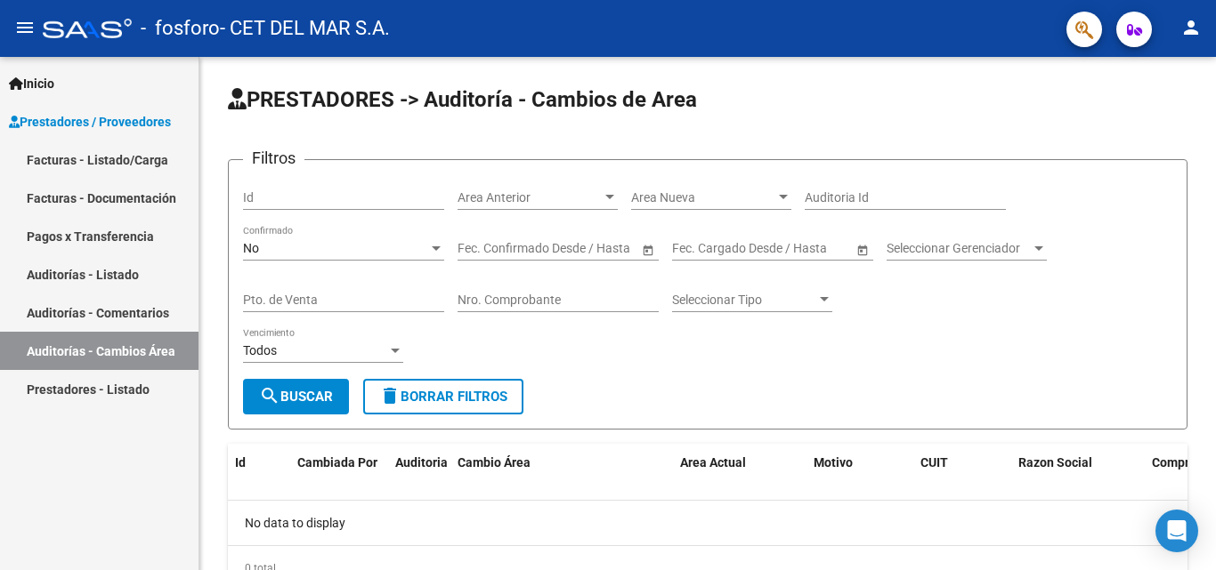
click at [58, 390] on link "Prestadores - Listado" at bounding box center [99, 389] width 198 height 38
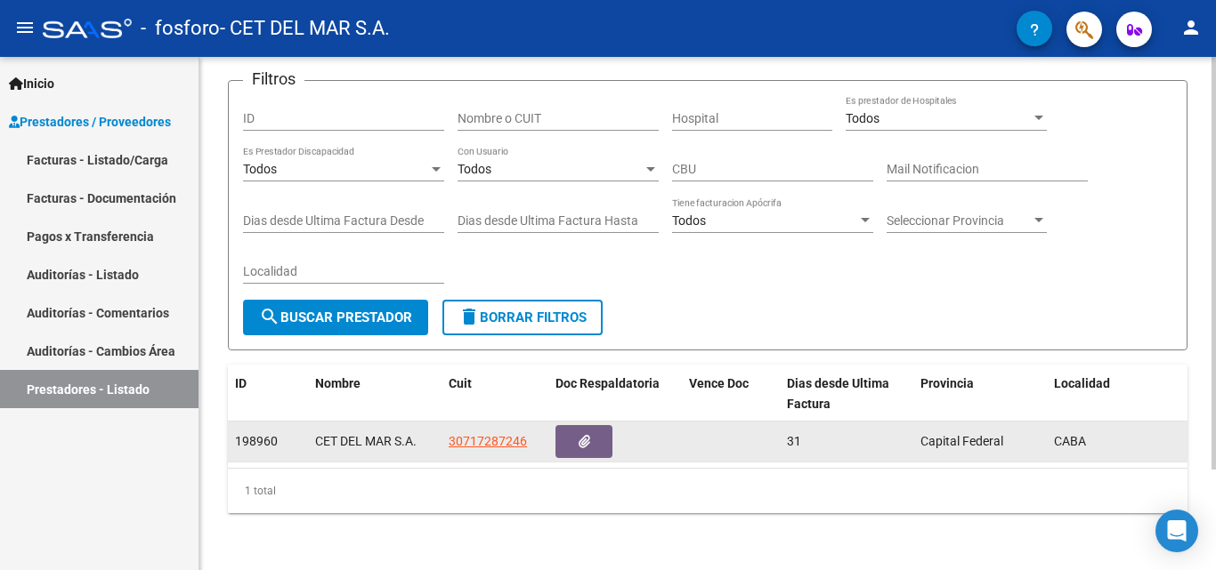
scroll to position [125, 0]
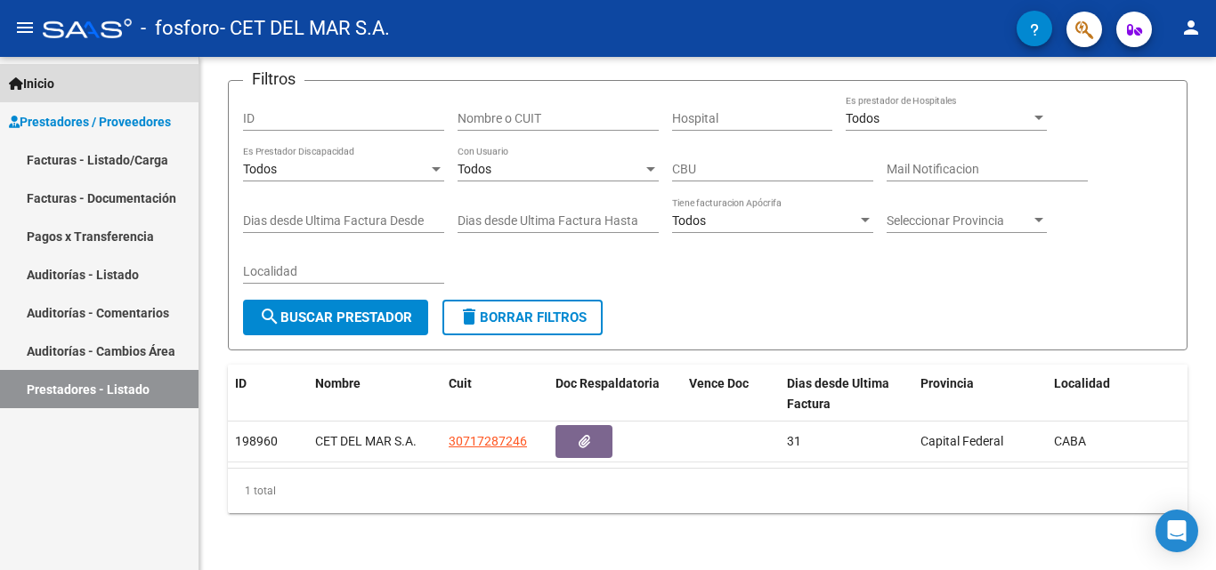
click at [63, 85] on link "Inicio" at bounding box center [99, 83] width 198 height 38
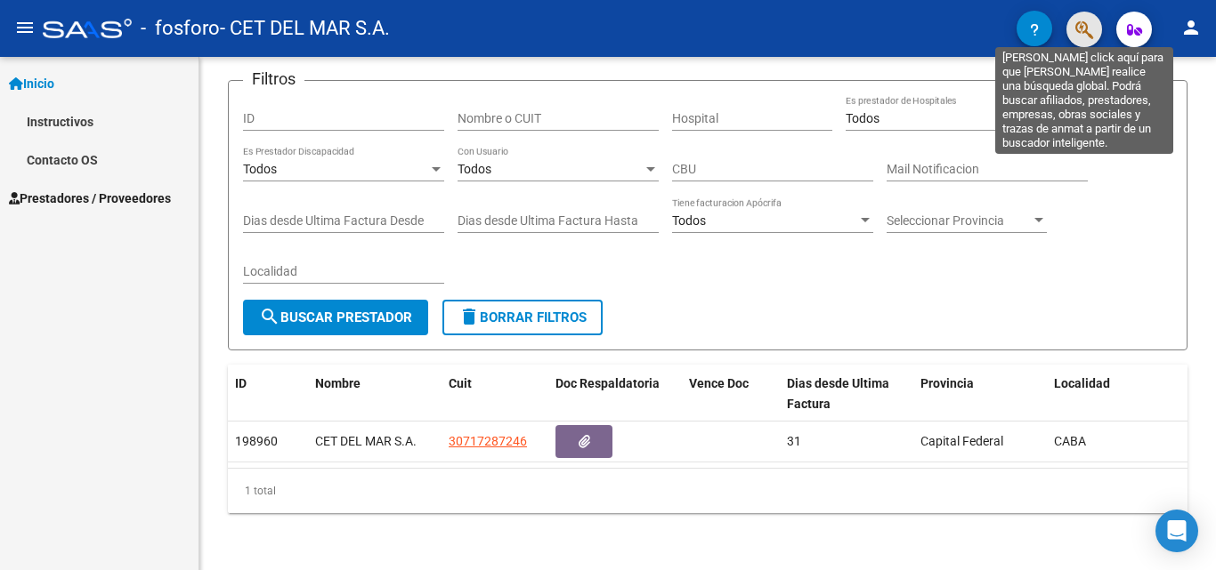
click at [1077, 24] on icon "button" at bounding box center [1084, 30] width 18 height 20
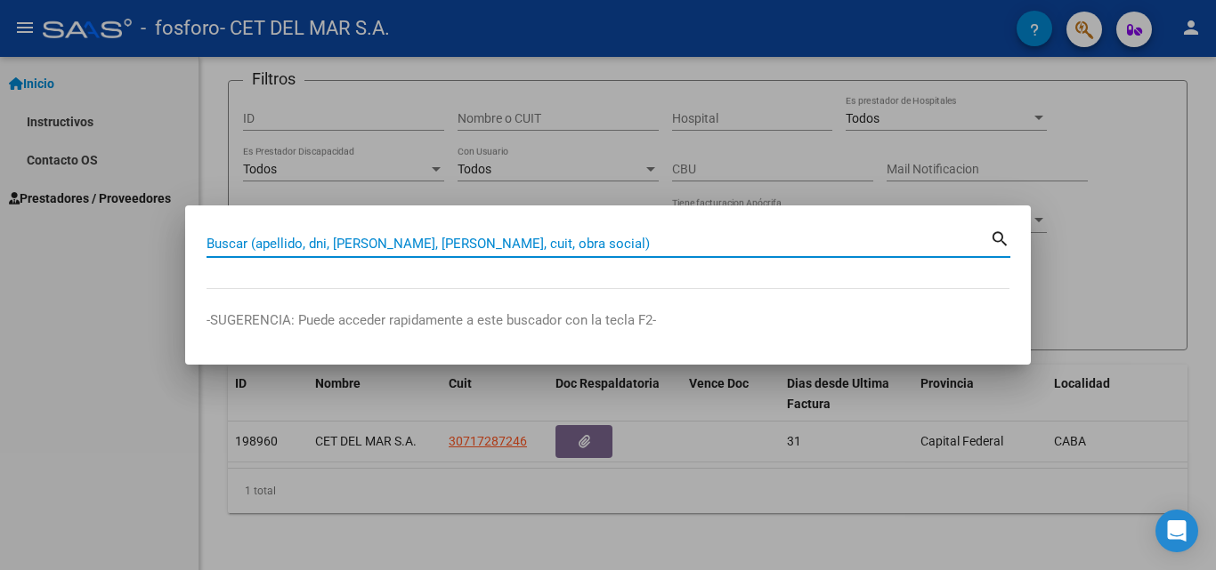
click at [588, 169] on div at bounding box center [608, 285] width 1216 height 570
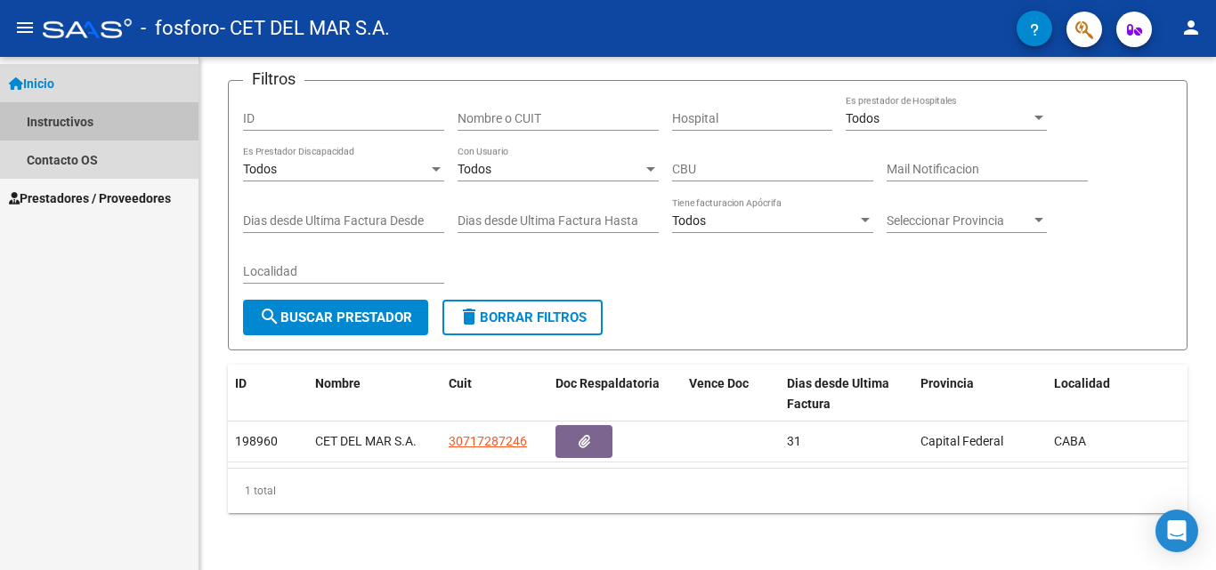
click at [83, 117] on link "Instructivos" at bounding box center [99, 121] width 198 height 38
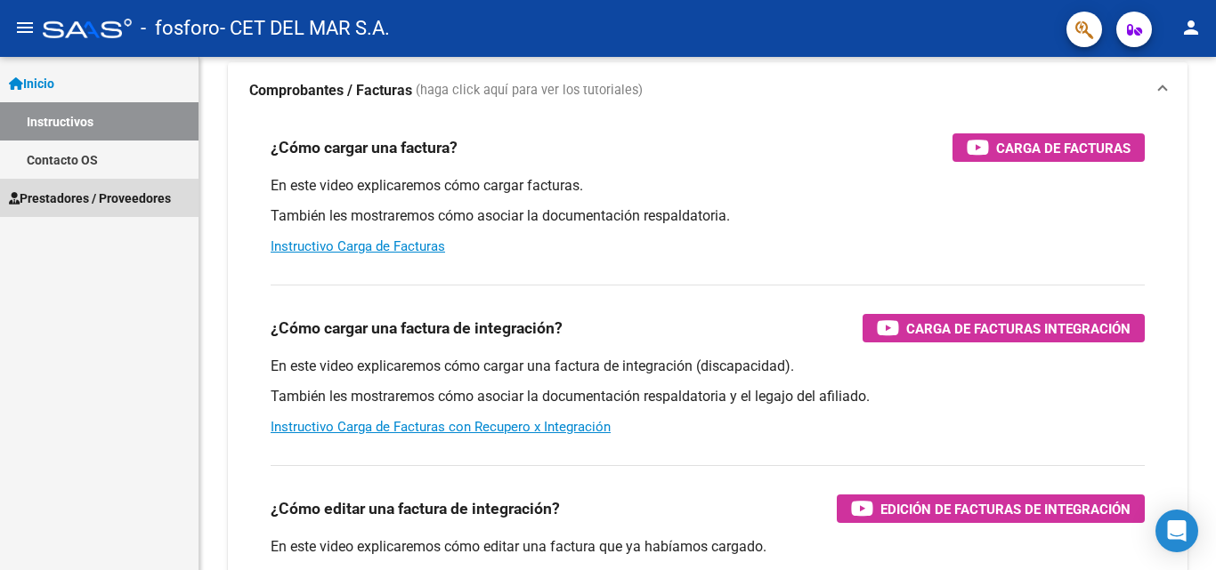
click at [83, 203] on span "Prestadores / Proveedores" at bounding box center [90, 199] width 162 height 20
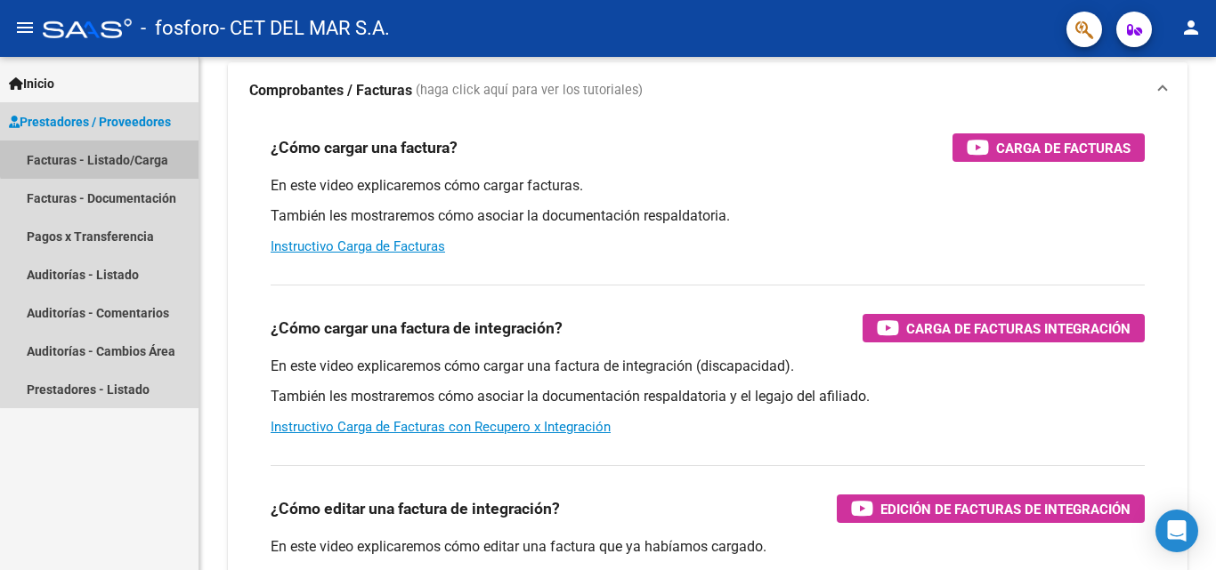
click at [120, 151] on link "Facturas - Listado/Carga" at bounding box center [99, 160] width 198 height 38
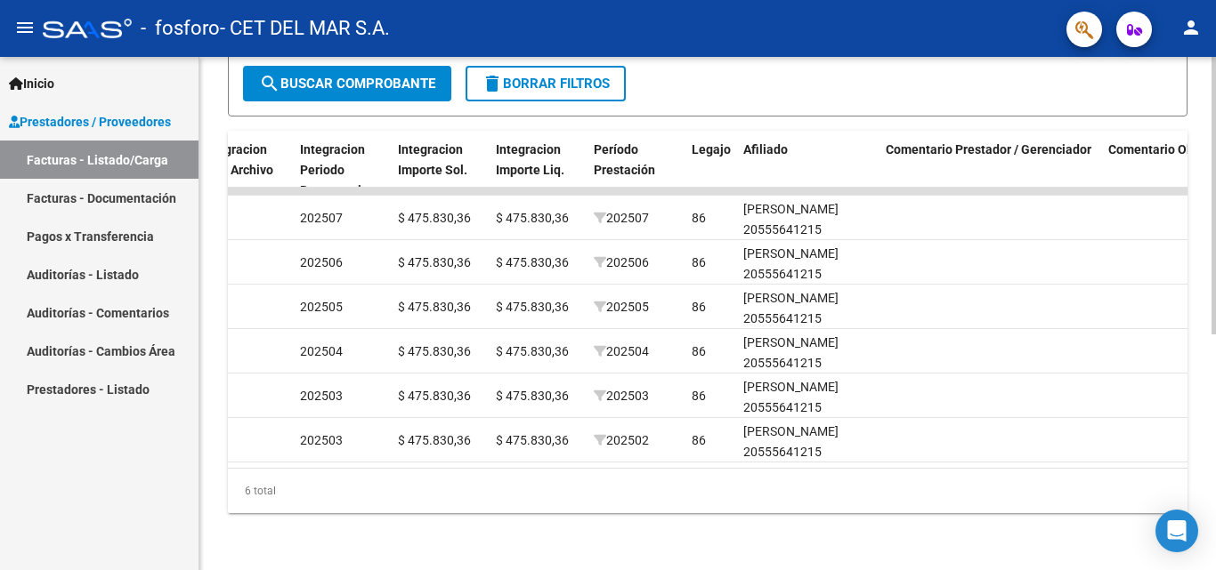
scroll to position [0, 1]
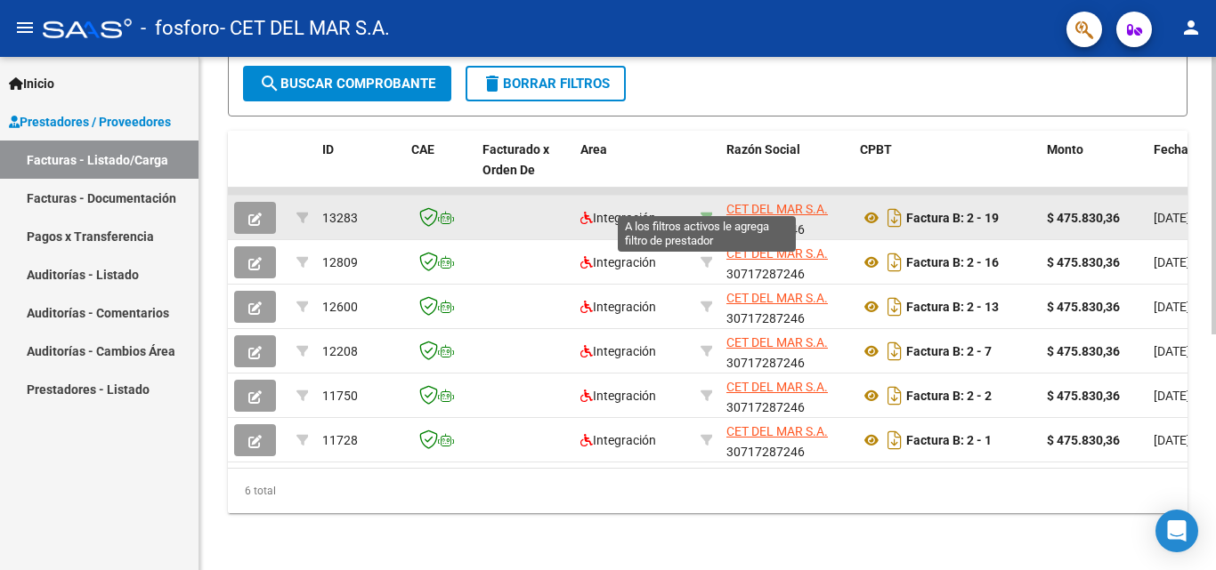
click at [707, 212] on icon at bounding box center [706, 218] width 12 height 12
type input "30717287246"
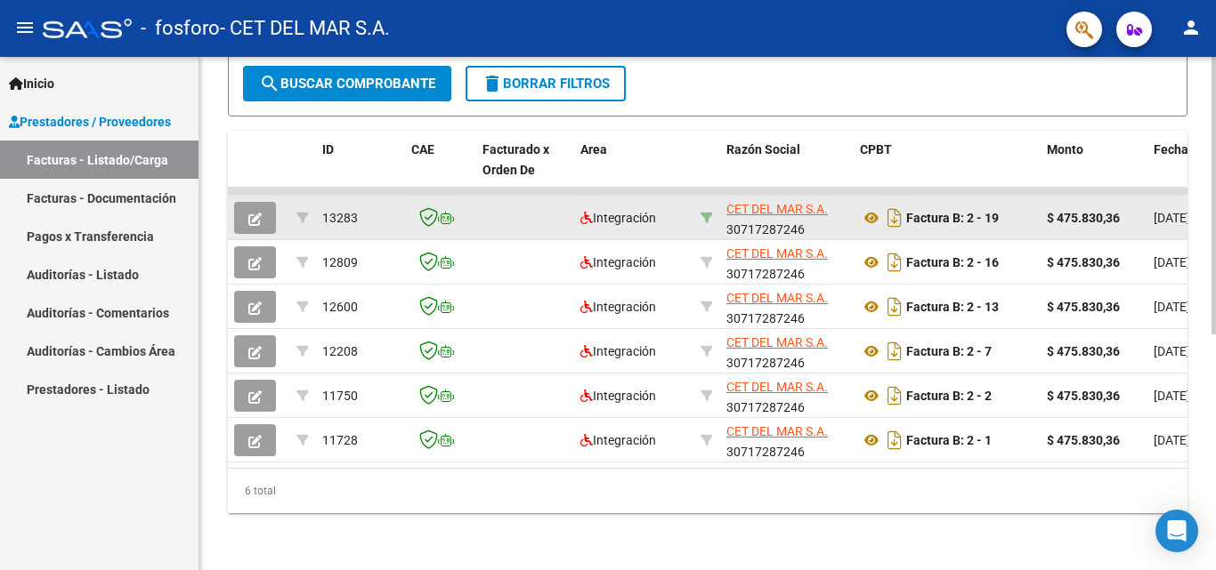
scroll to position [437, 0]
click at [707, 212] on icon at bounding box center [706, 218] width 12 height 12
click at [258, 213] on icon "button" at bounding box center [254, 219] width 13 height 13
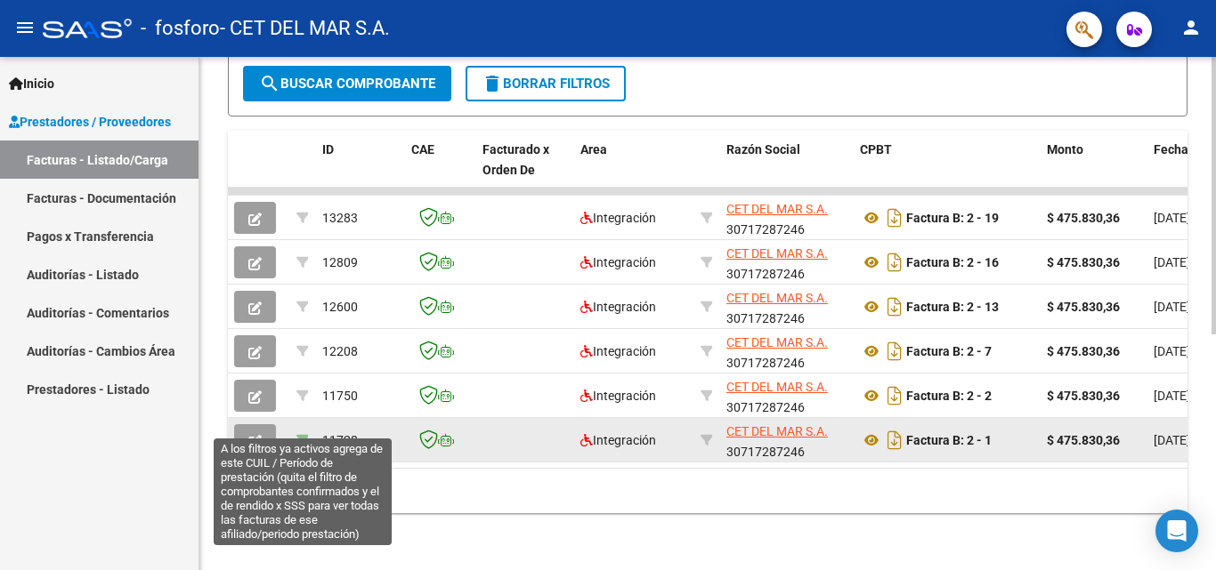
click at [304, 434] on icon at bounding box center [302, 440] width 12 height 12
type input "202502"
type input "20555641215"
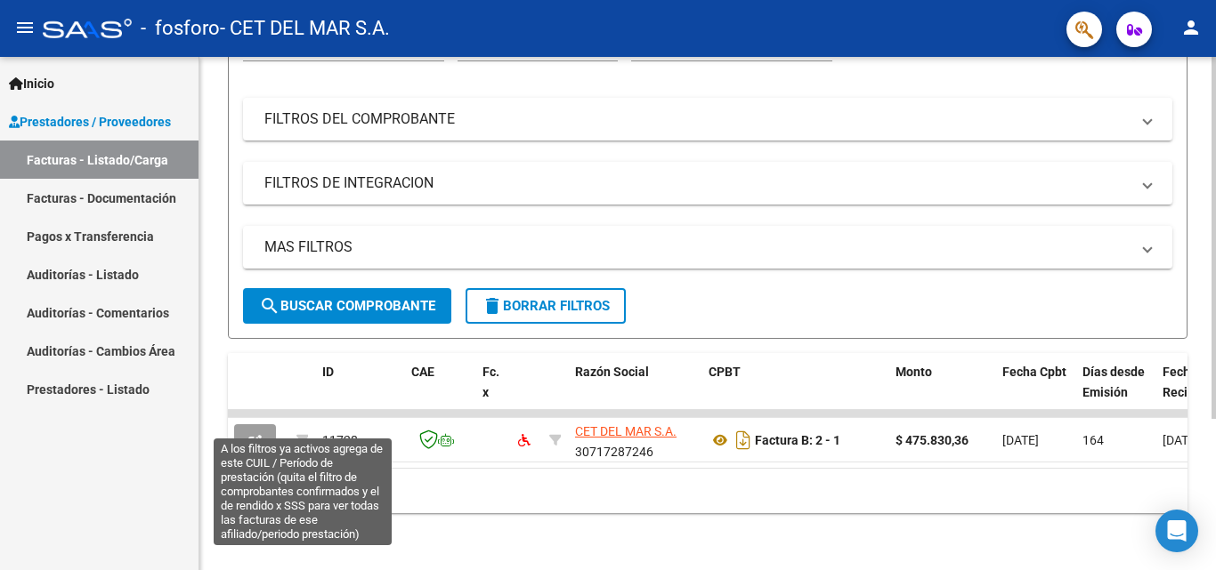
scroll to position [214, 0]
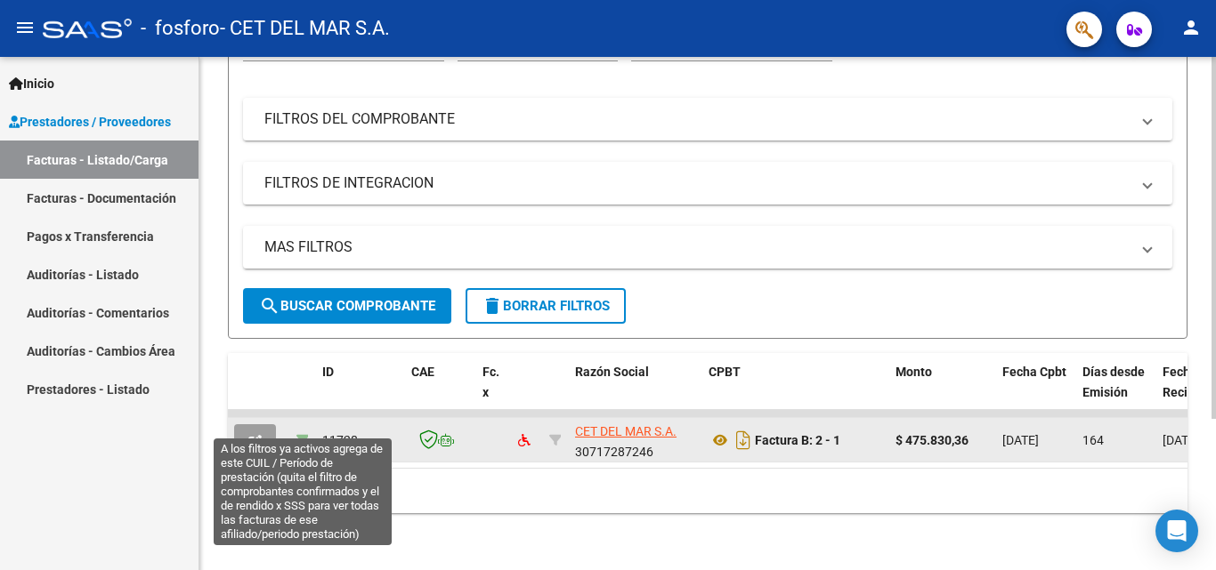
click at [297, 434] on icon at bounding box center [302, 440] width 12 height 12
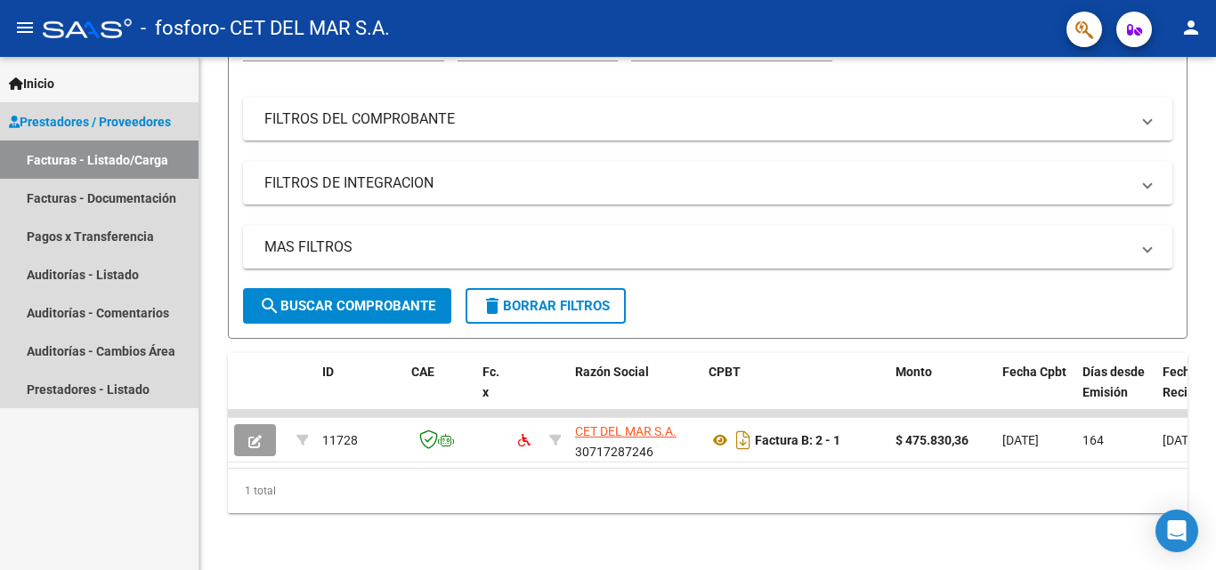
click at [62, 154] on link "Facturas - Listado/Carga" at bounding box center [99, 160] width 198 height 38
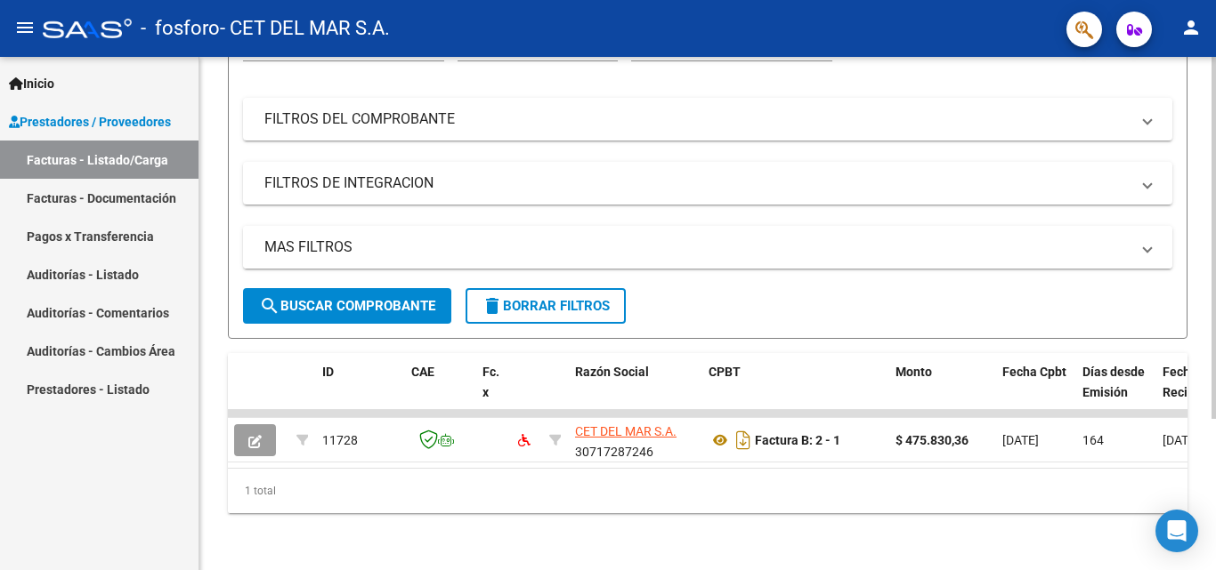
scroll to position [0, 0]
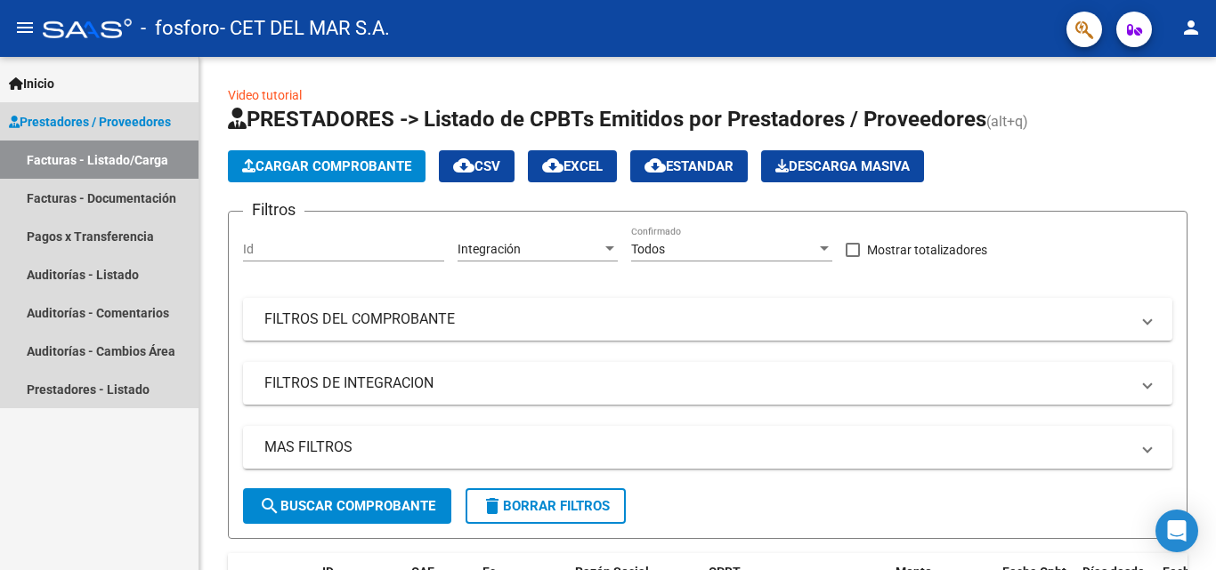
click at [36, 112] on span "Prestadores / Proveedores" at bounding box center [90, 122] width 162 height 20
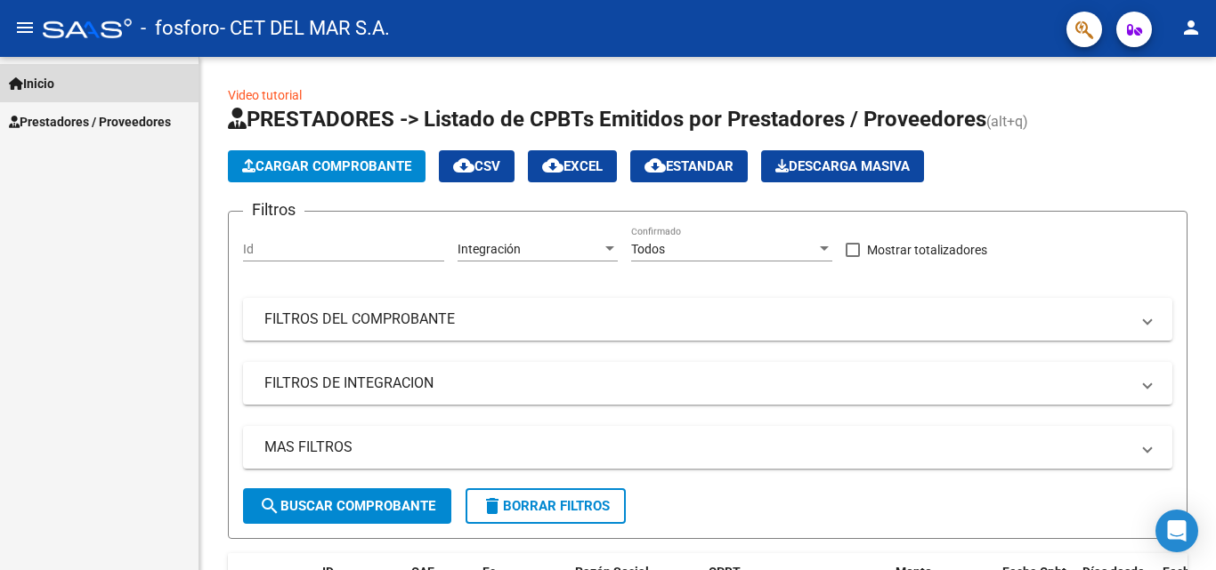
click at [30, 79] on span "Inicio" at bounding box center [31, 84] width 45 height 20
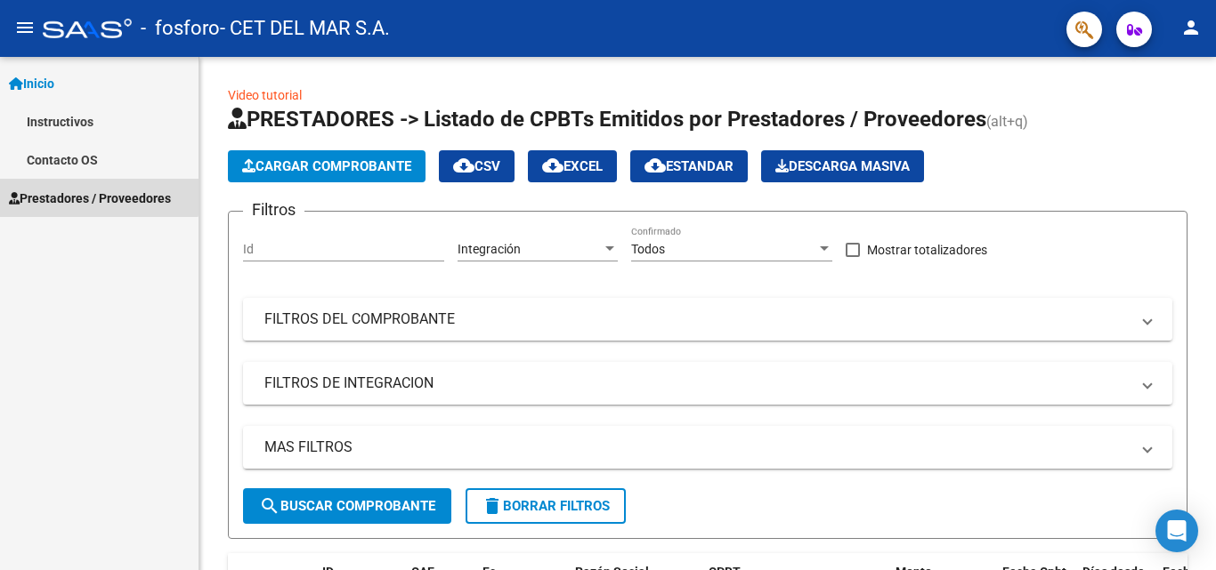
click at [88, 191] on span "Prestadores / Proveedores" at bounding box center [90, 199] width 162 height 20
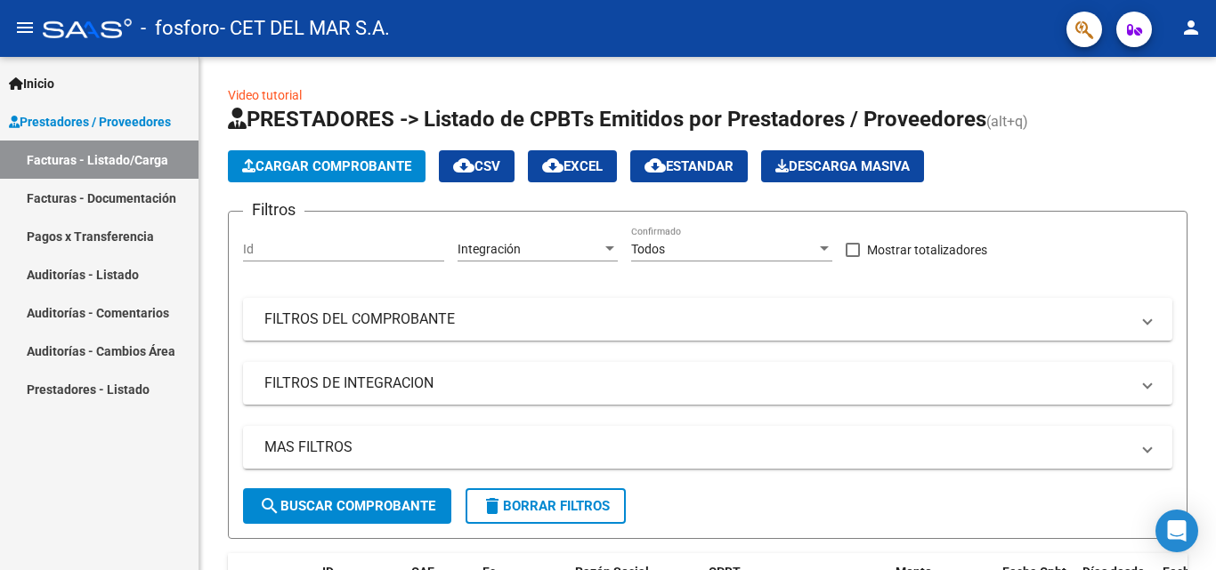
click at [109, 166] on link "Facturas - Listado/Carga" at bounding box center [99, 160] width 198 height 38
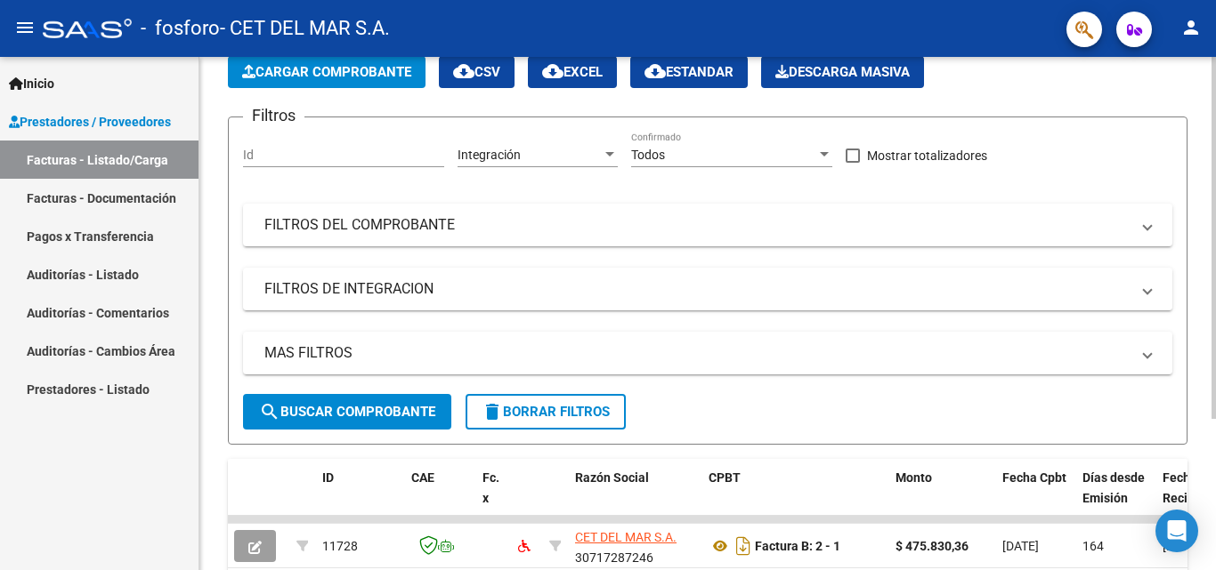
scroll to position [214, 0]
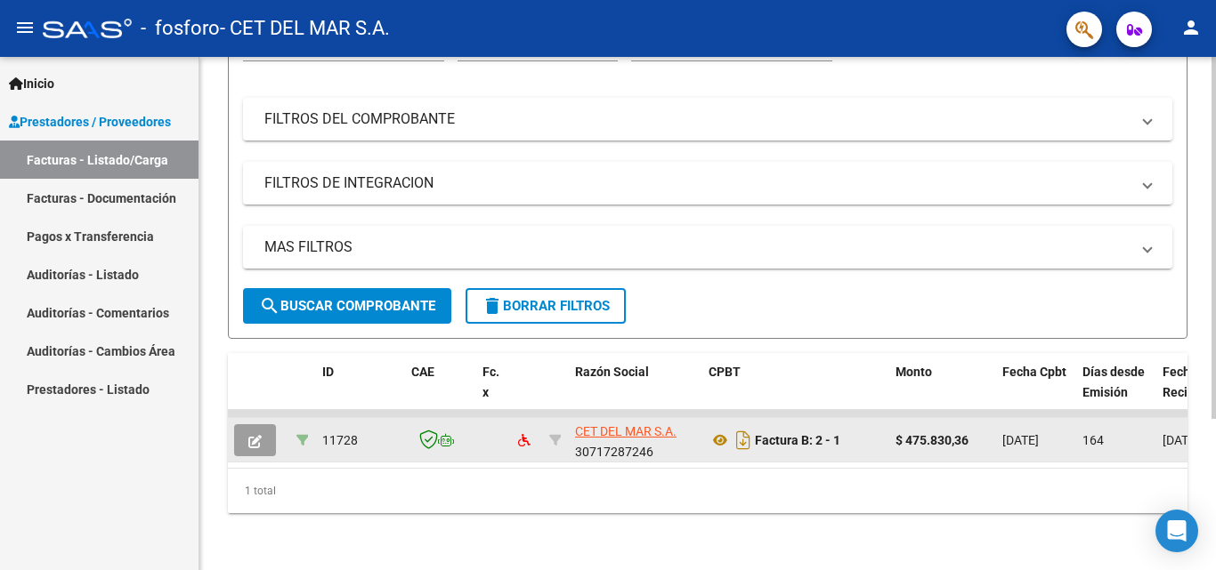
drag, startPoint x: 308, startPoint y: 419, endPoint x: 297, endPoint y: 427, distance: 13.3
click at [305, 419] on datatable-body-cell at bounding box center [302, 440] width 26 height 44
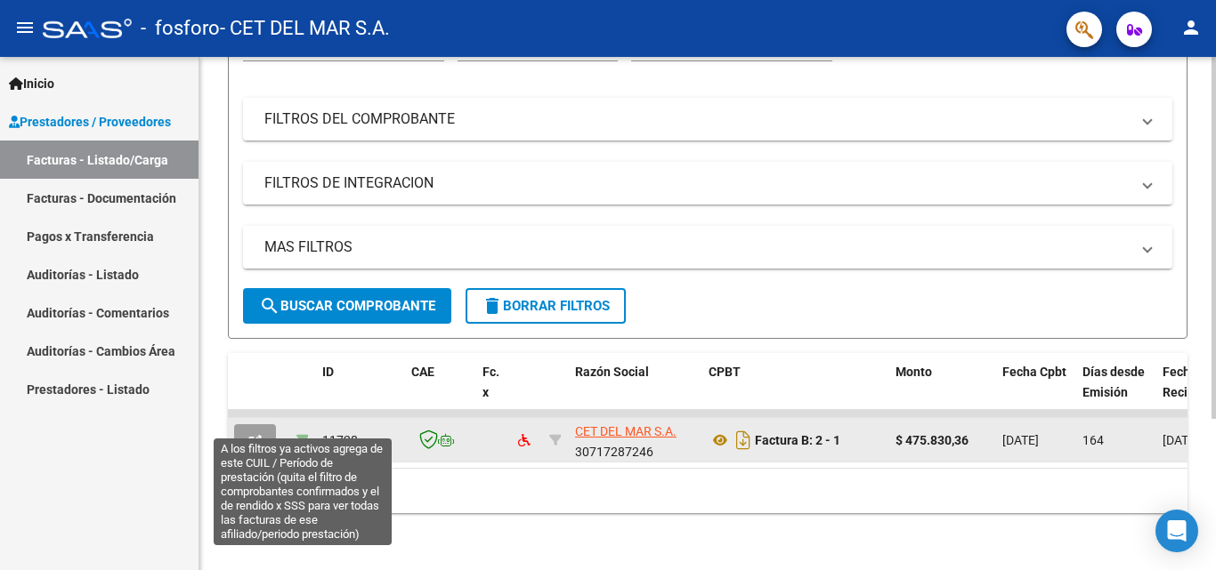
click at [297, 434] on icon at bounding box center [302, 440] width 12 height 12
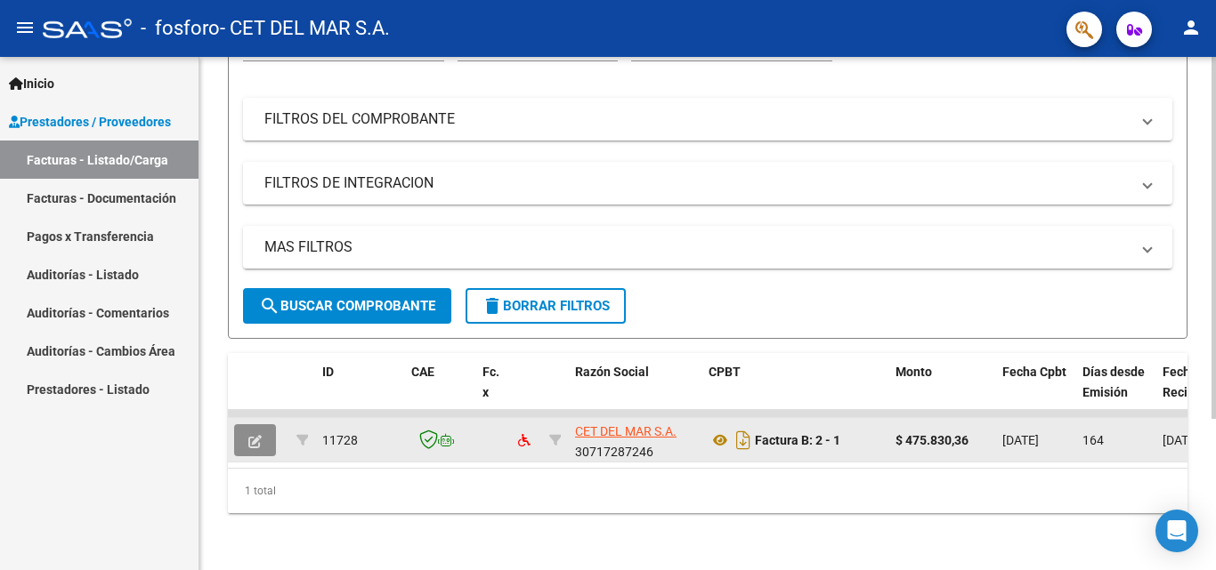
click at [242, 424] on button "button" at bounding box center [255, 440] width 42 height 32
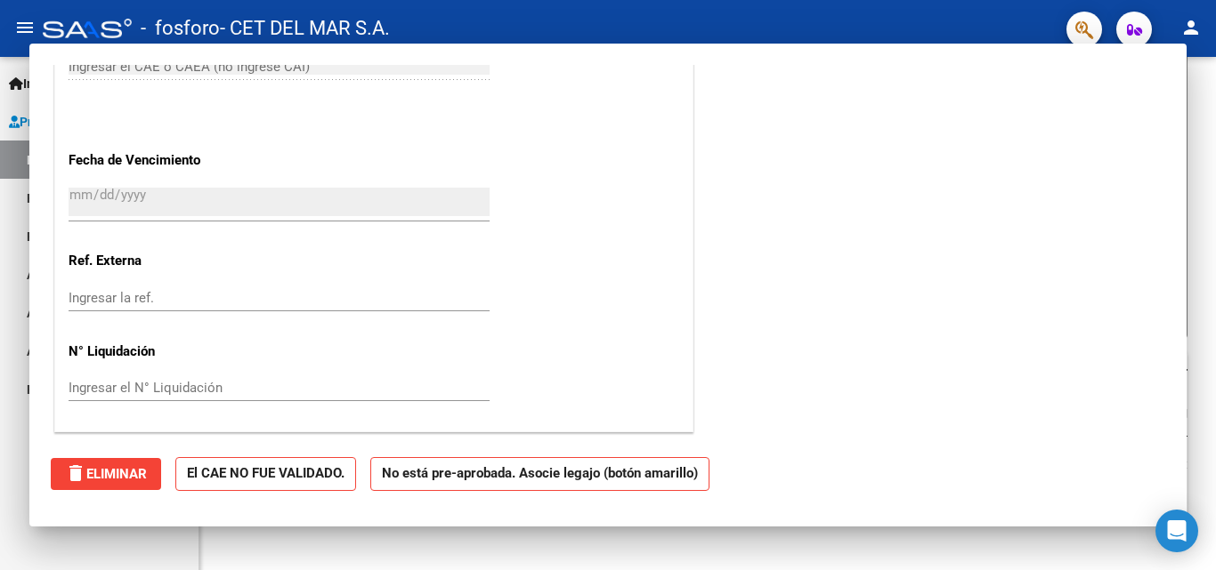
scroll to position [0, 0]
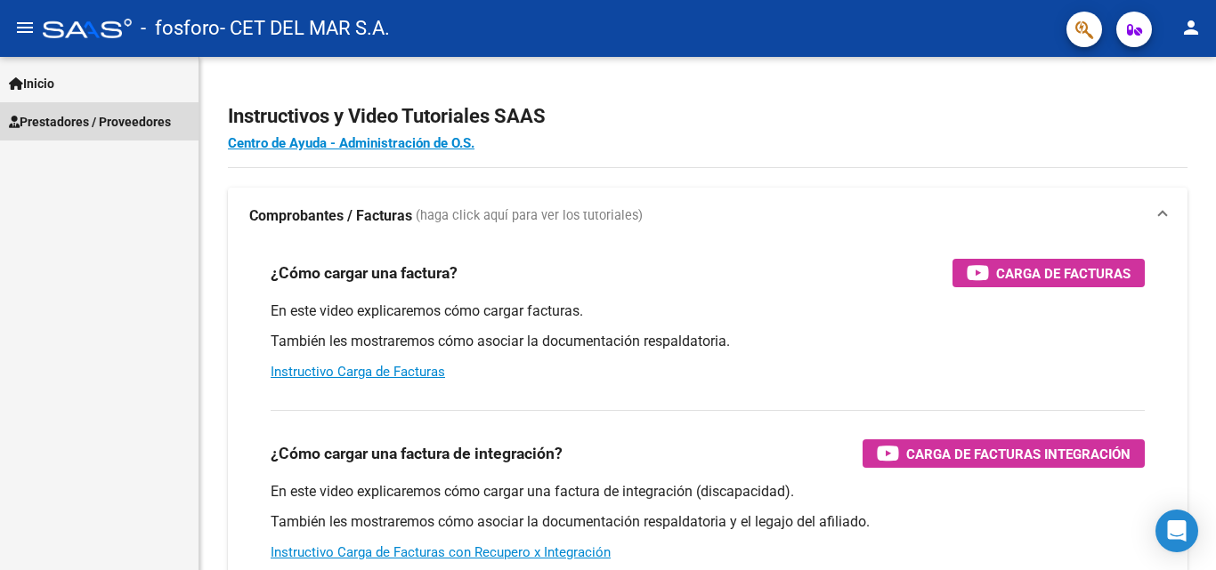
click at [109, 122] on span "Prestadores / Proveedores" at bounding box center [90, 122] width 162 height 20
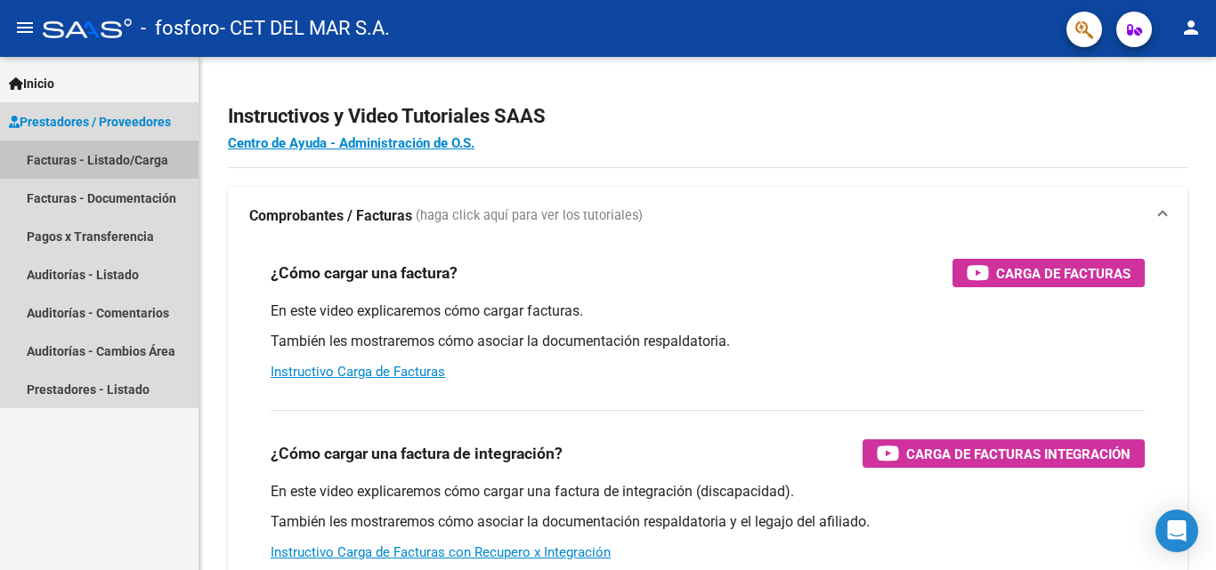
click at [86, 165] on link "Facturas - Listado/Carga" at bounding box center [99, 160] width 198 height 38
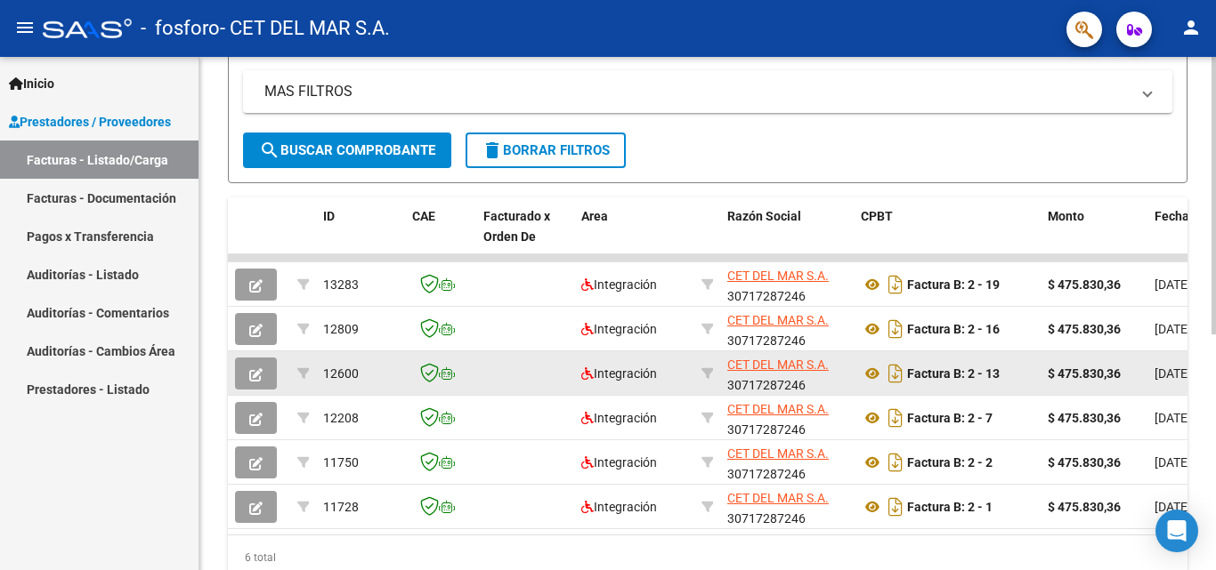
scroll to position [437, 0]
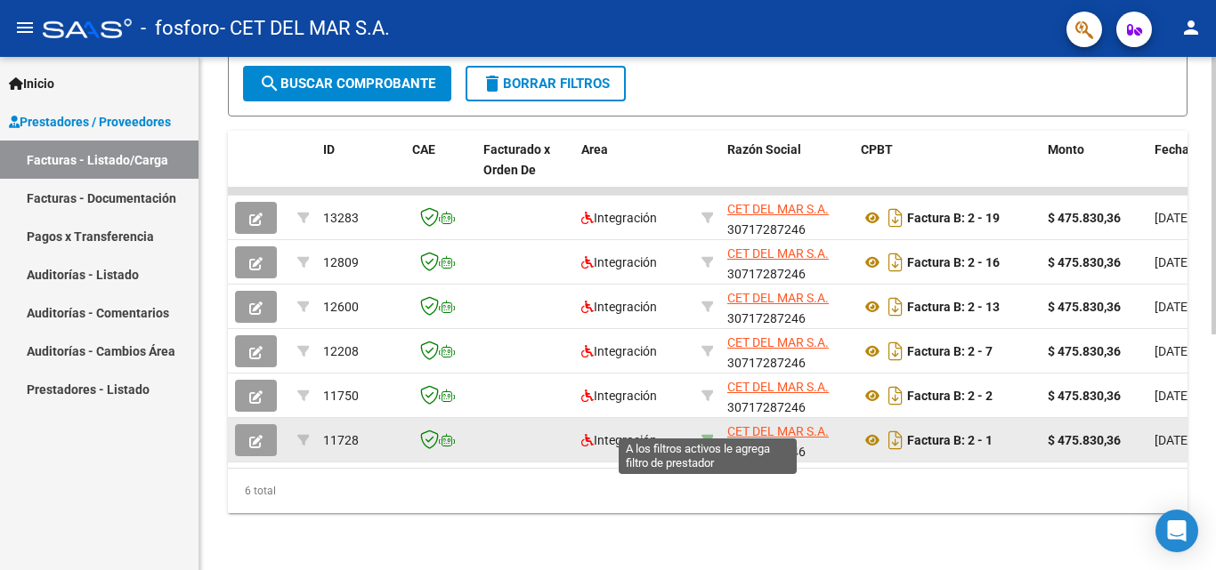
click at [712, 434] on icon at bounding box center [707, 440] width 12 height 12
type input "30717287246"
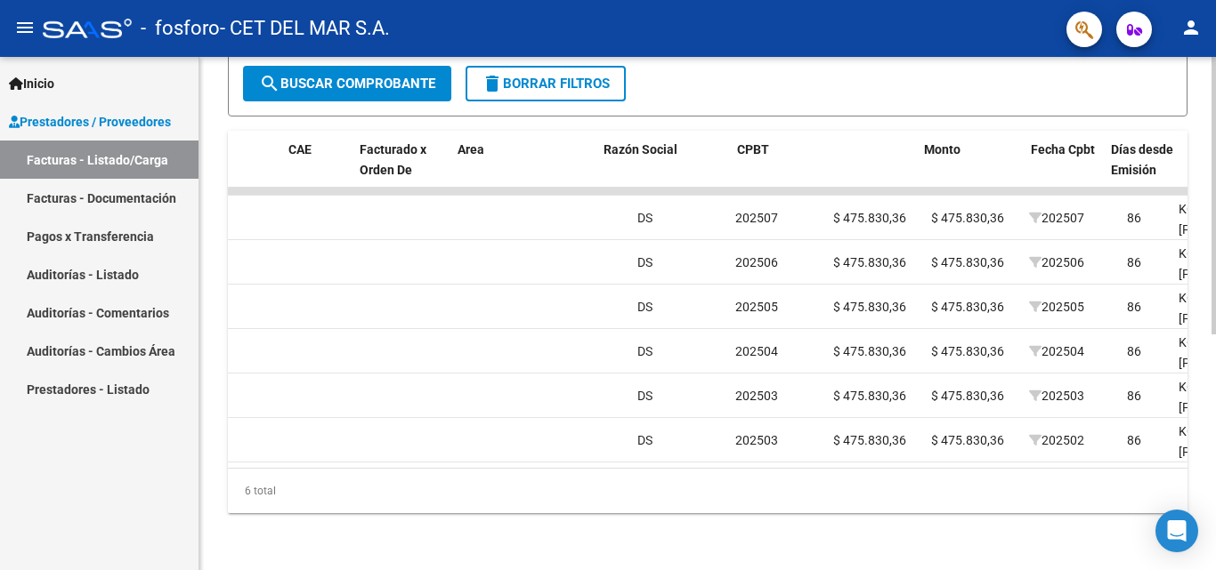
scroll to position [0, 124]
